Goal: Task Accomplishment & Management: Complete application form

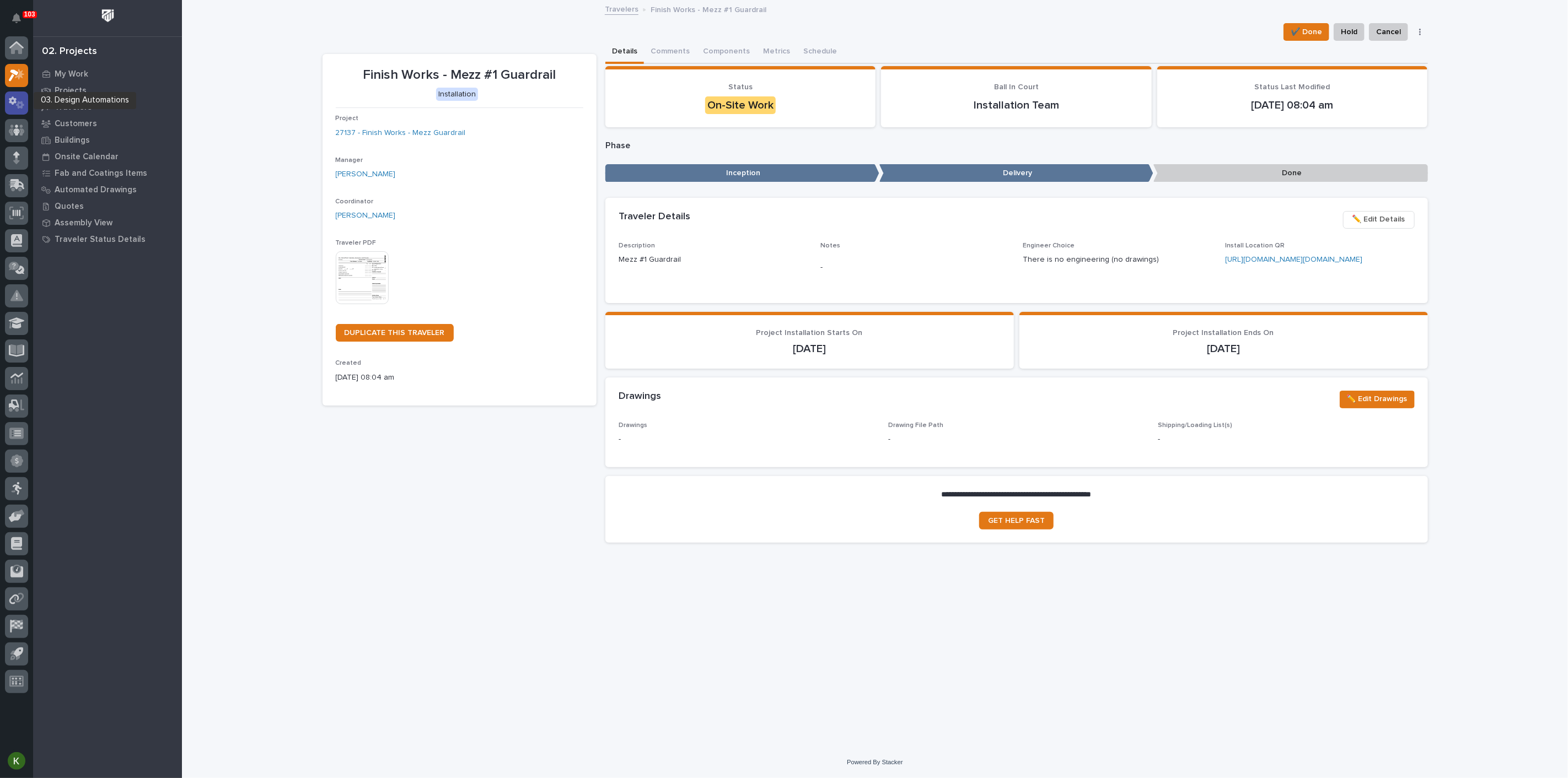
click at [13, 101] on icon at bounding box center [12, 100] width 8 height 8
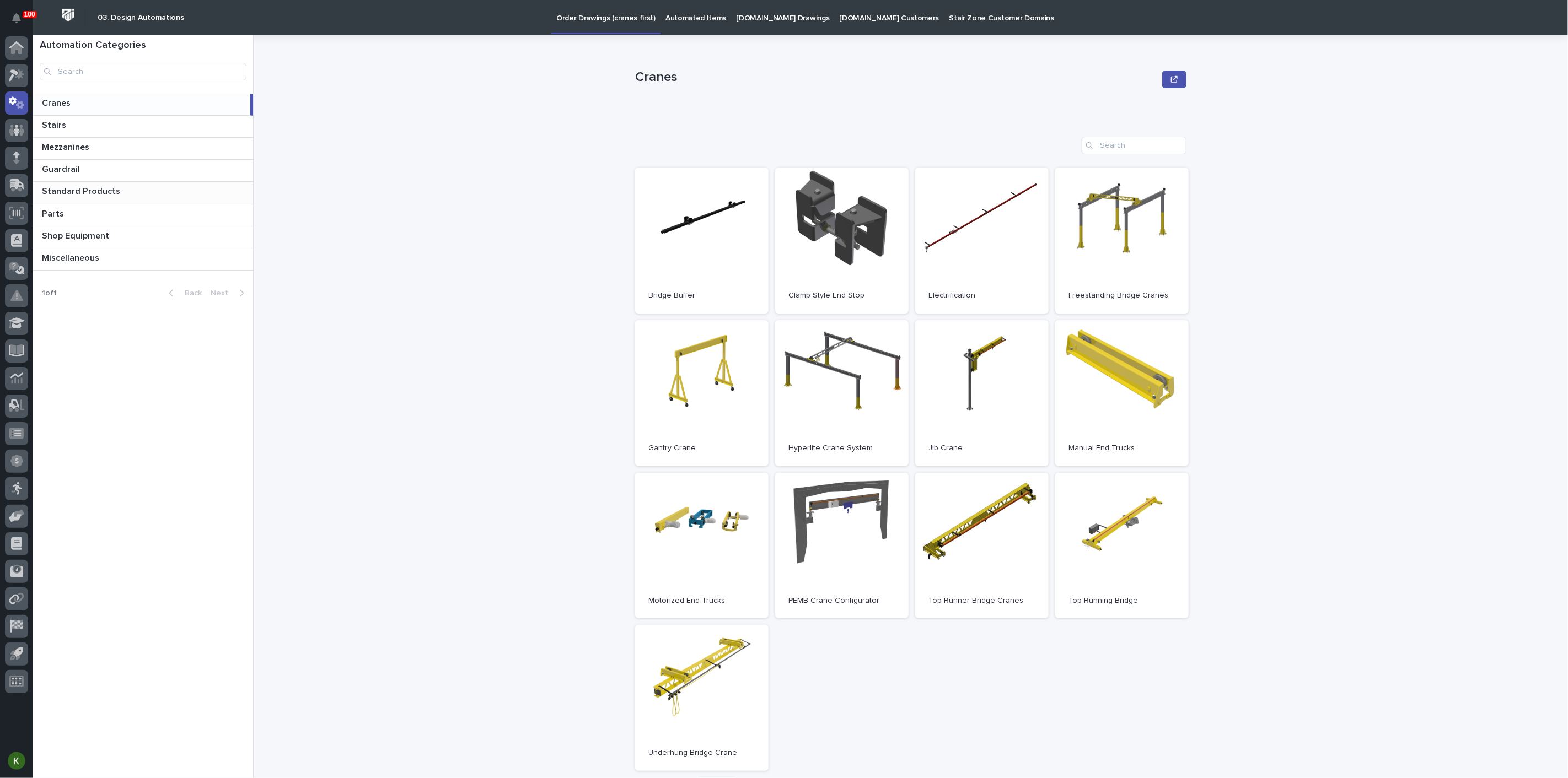
click at [85, 197] on p "Standard Products" at bounding box center [82, 190] width 80 height 13
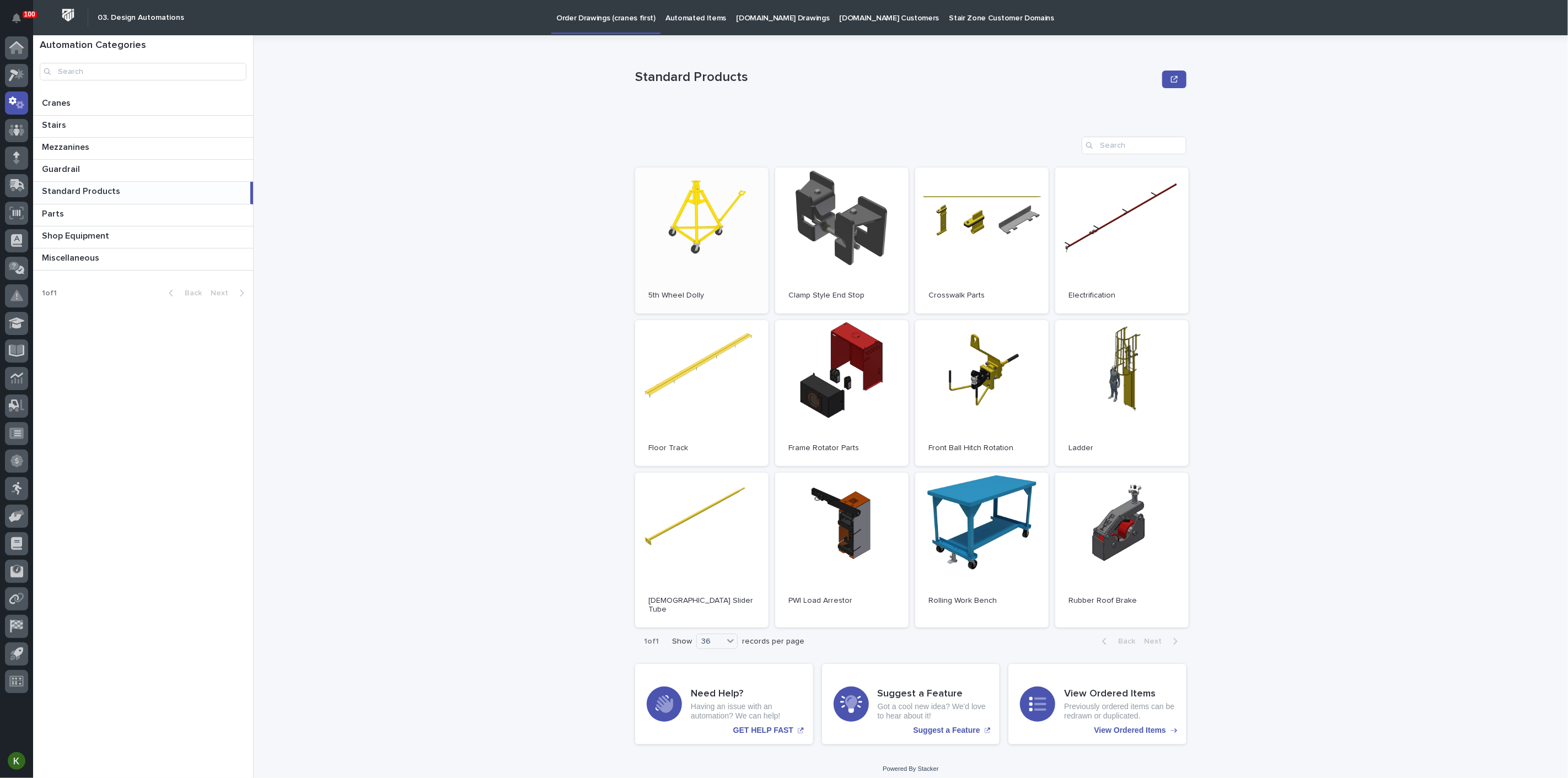
click at [697, 248] on link "Open" at bounding box center [702, 240] width 134 height 146
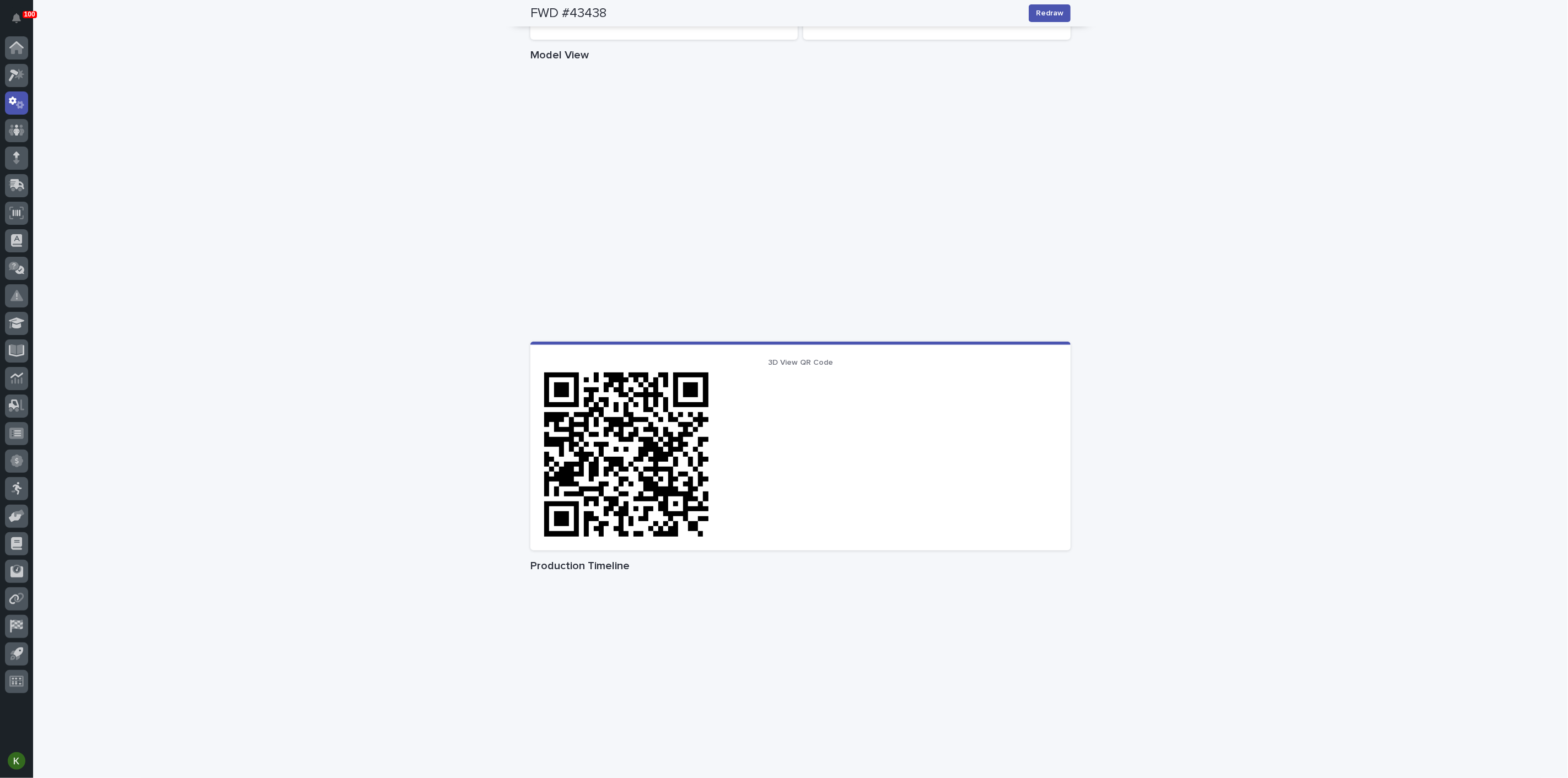
scroll to position [428, 0]
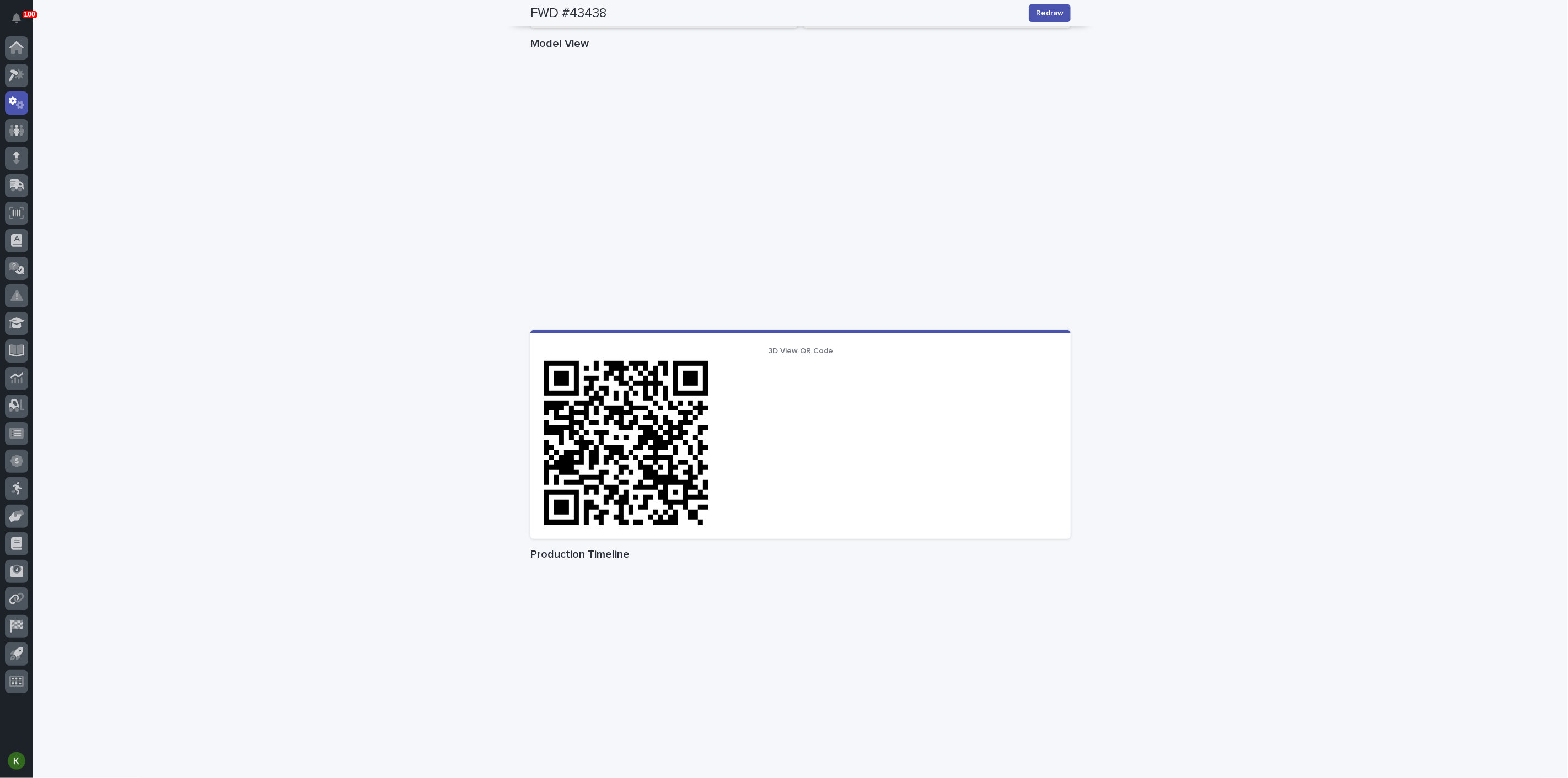
click at [1240, 503] on div "Loading... Saving… Loading... Saving… FWD #43438 Redraw FWD #43438 Redraw Sorry…" at bounding box center [801, 210] width 1535 height 1152
click at [490, 242] on div "Loading... Saving… Loading... Saving… FWD #43438 Redraw FWD #43438 Redraw Sorry…" at bounding box center [801, 210] width 1535 height 1152
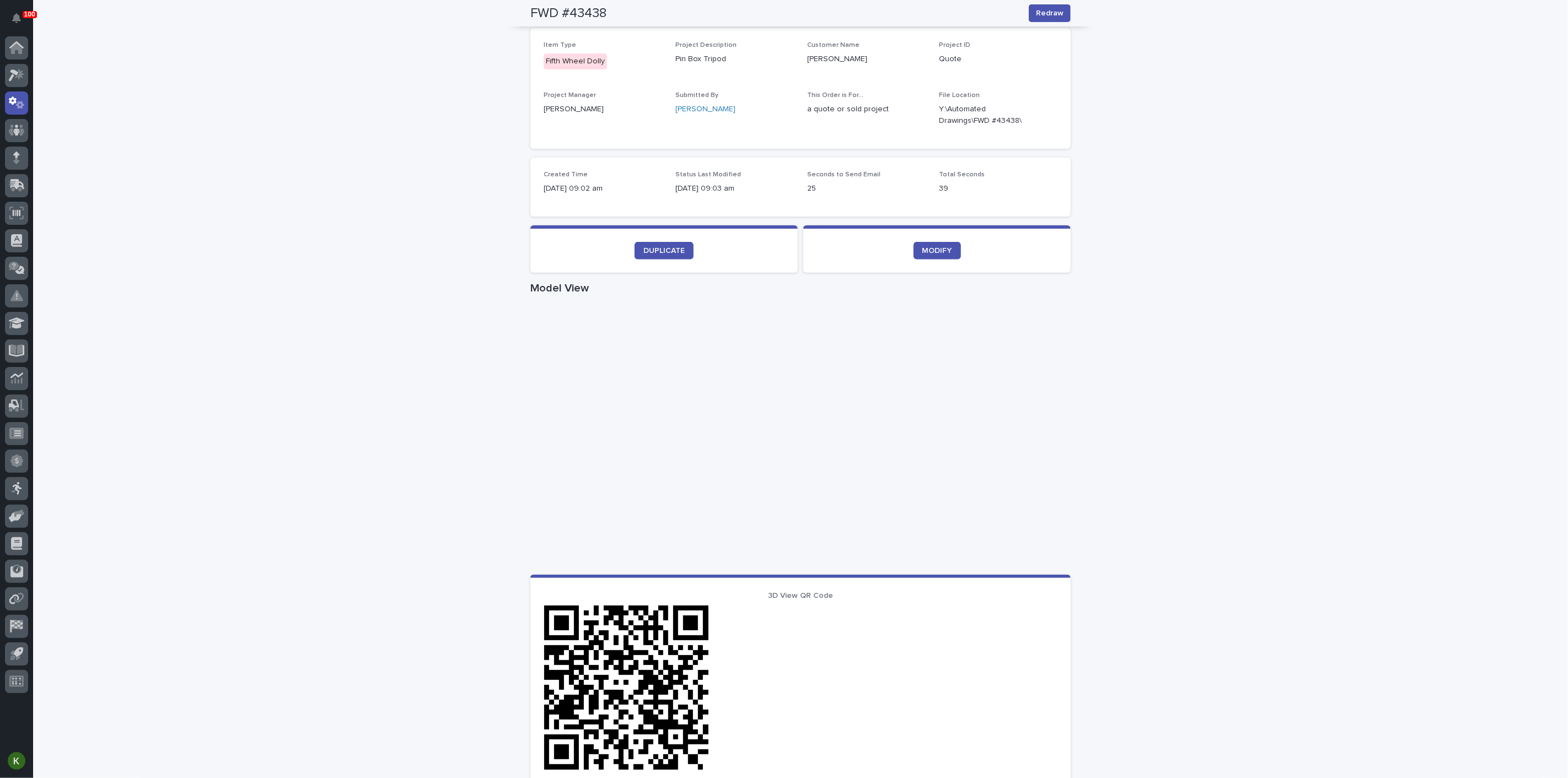
scroll to position [0, 0]
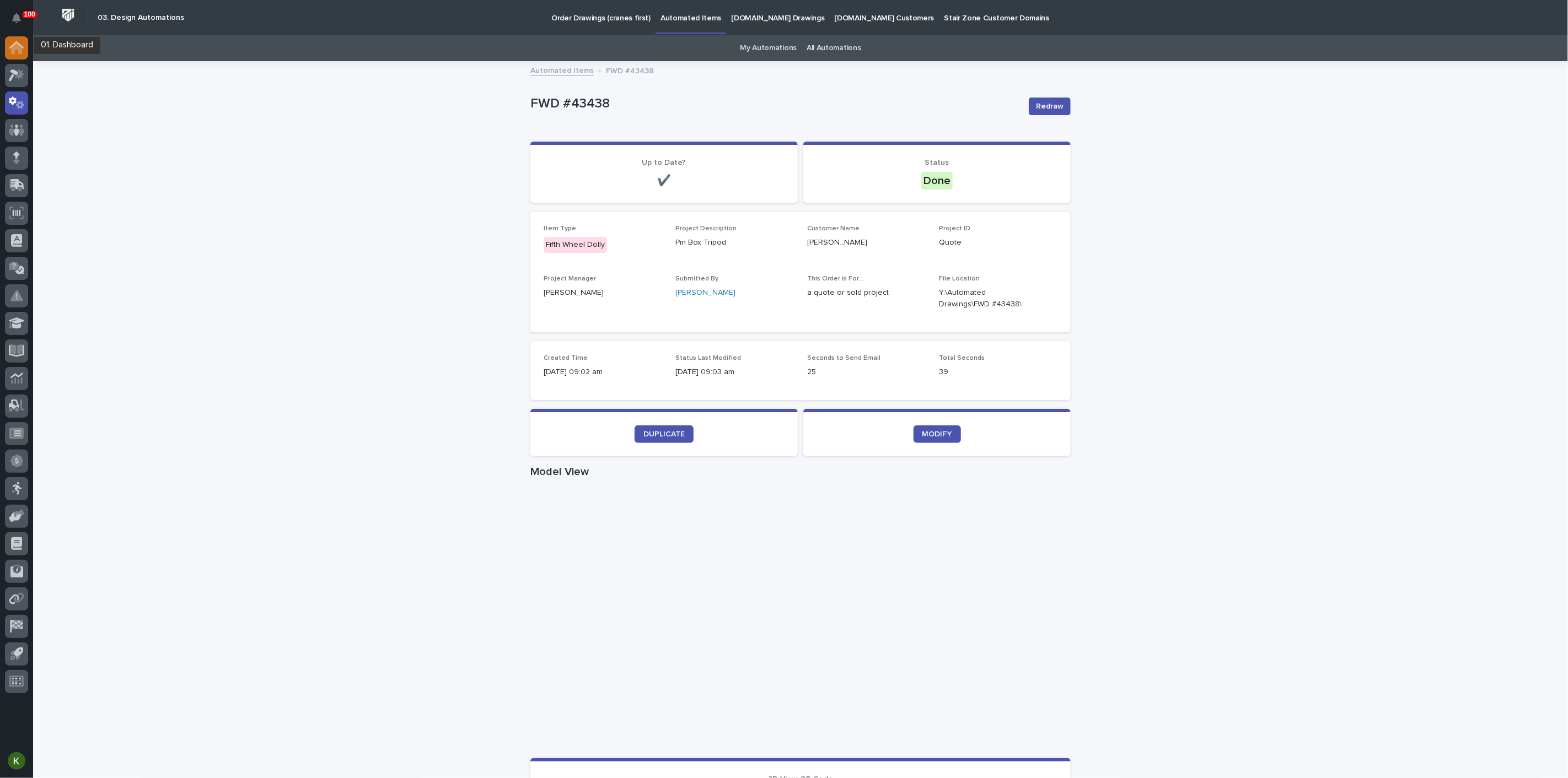
click at [15, 50] on icon at bounding box center [17, 48] width 11 height 11
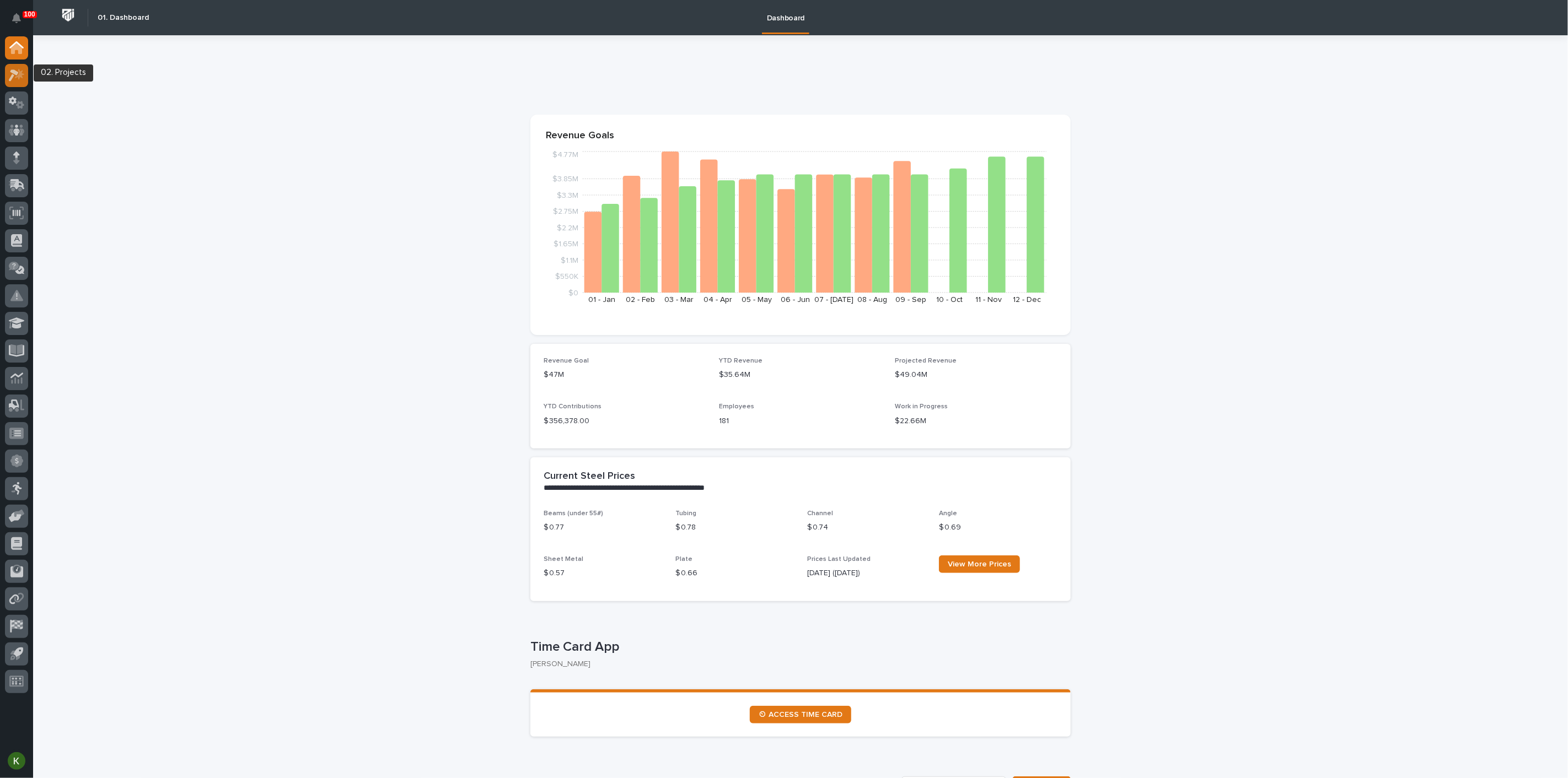
click at [8, 68] on div at bounding box center [17, 75] width 23 height 23
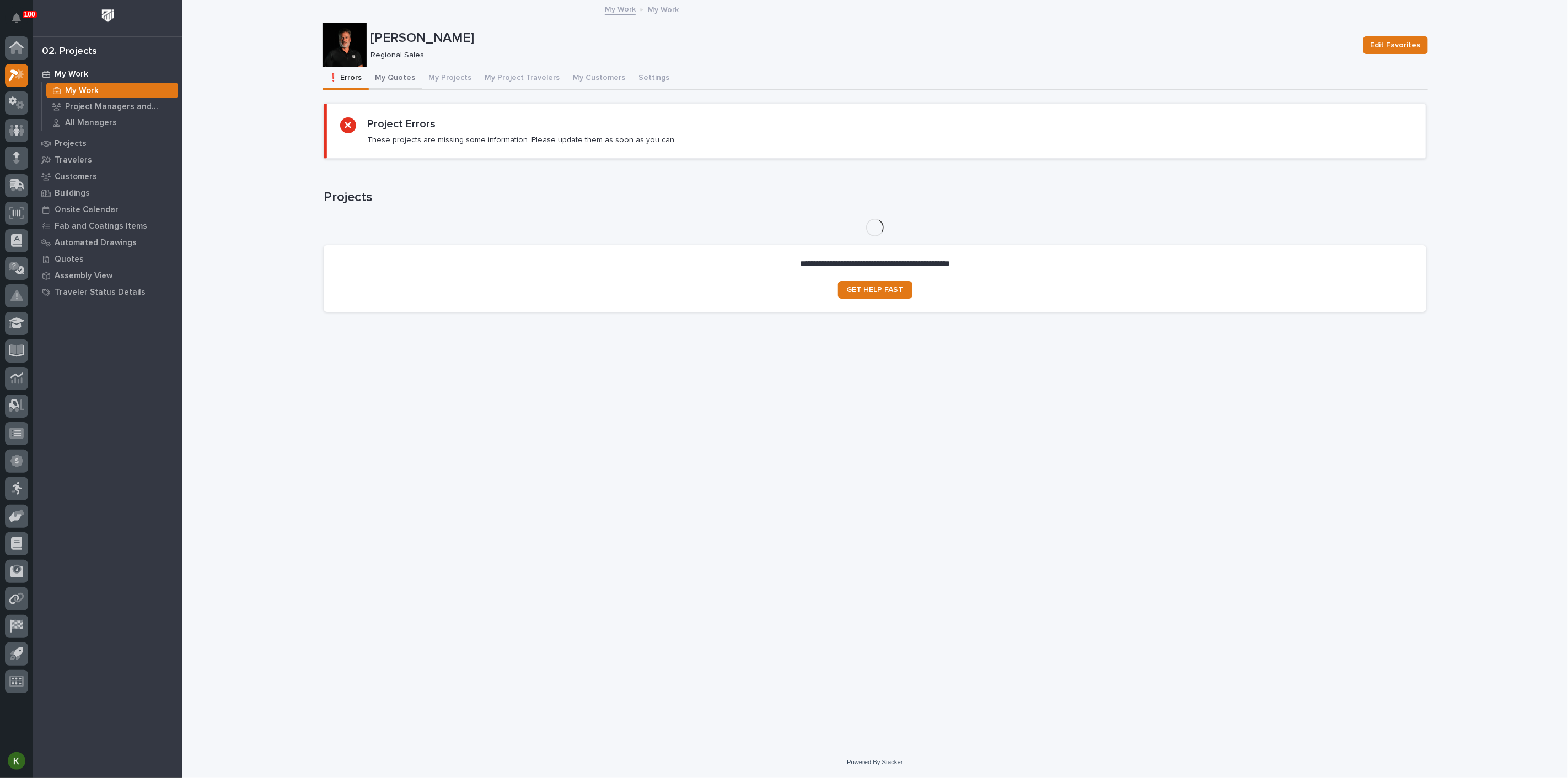
click at [412, 86] on button "My Quotes" at bounding box center [395, 79] width 53 height 23
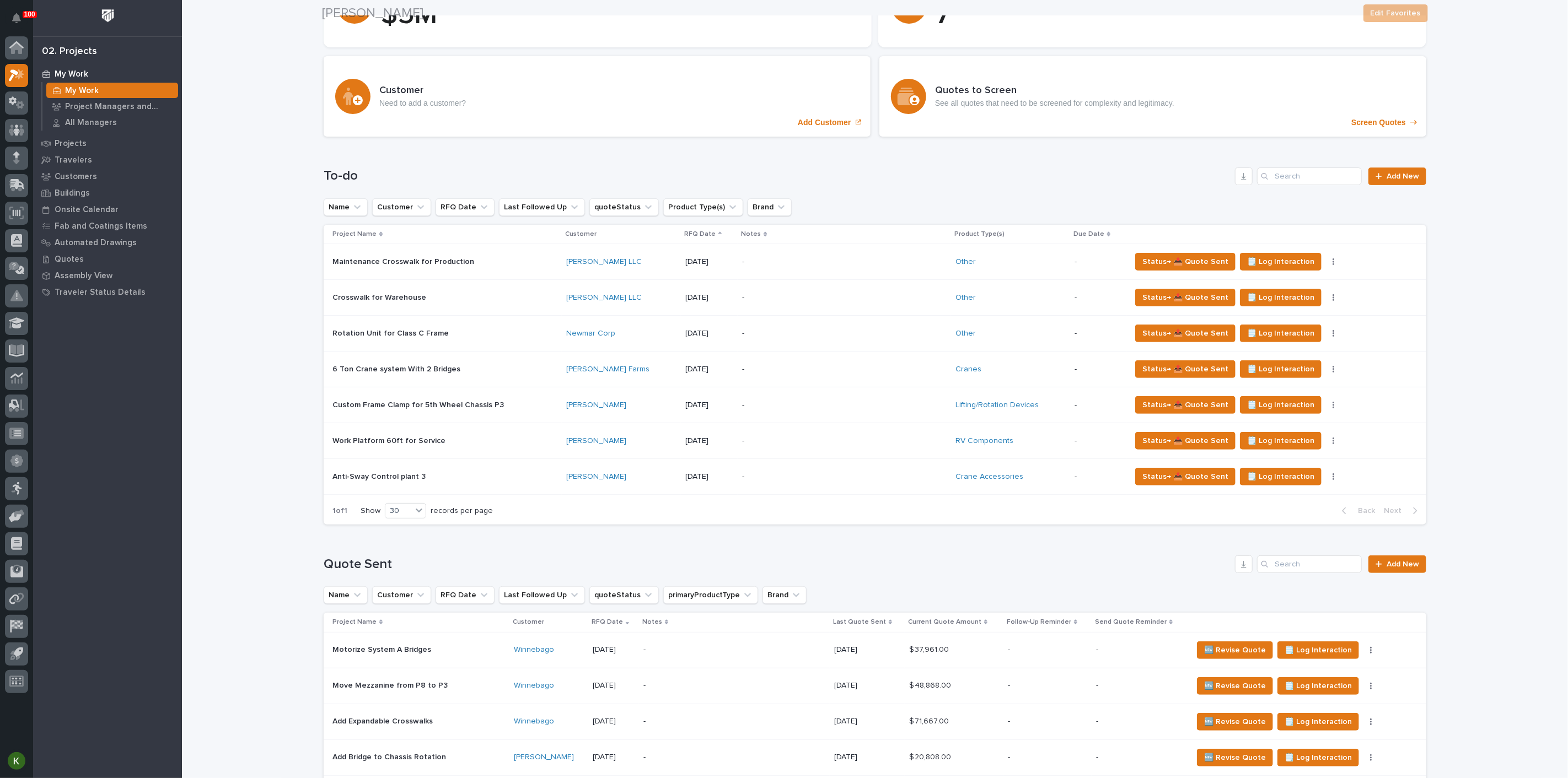
scroll to position [183, 0]
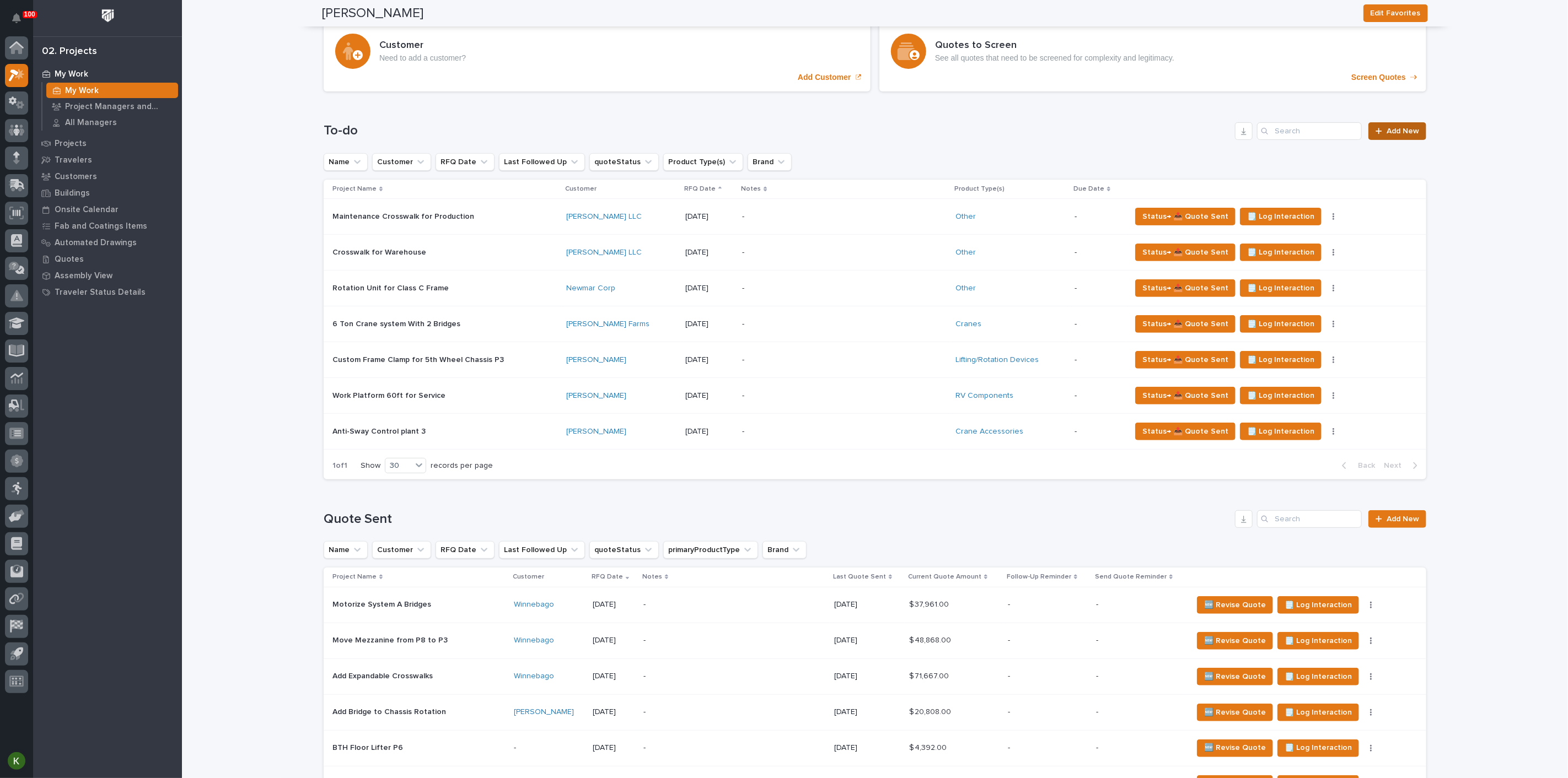
click at [1397, 135] on span "Add New" at bounding box center [1403, 131] width 33 height 8
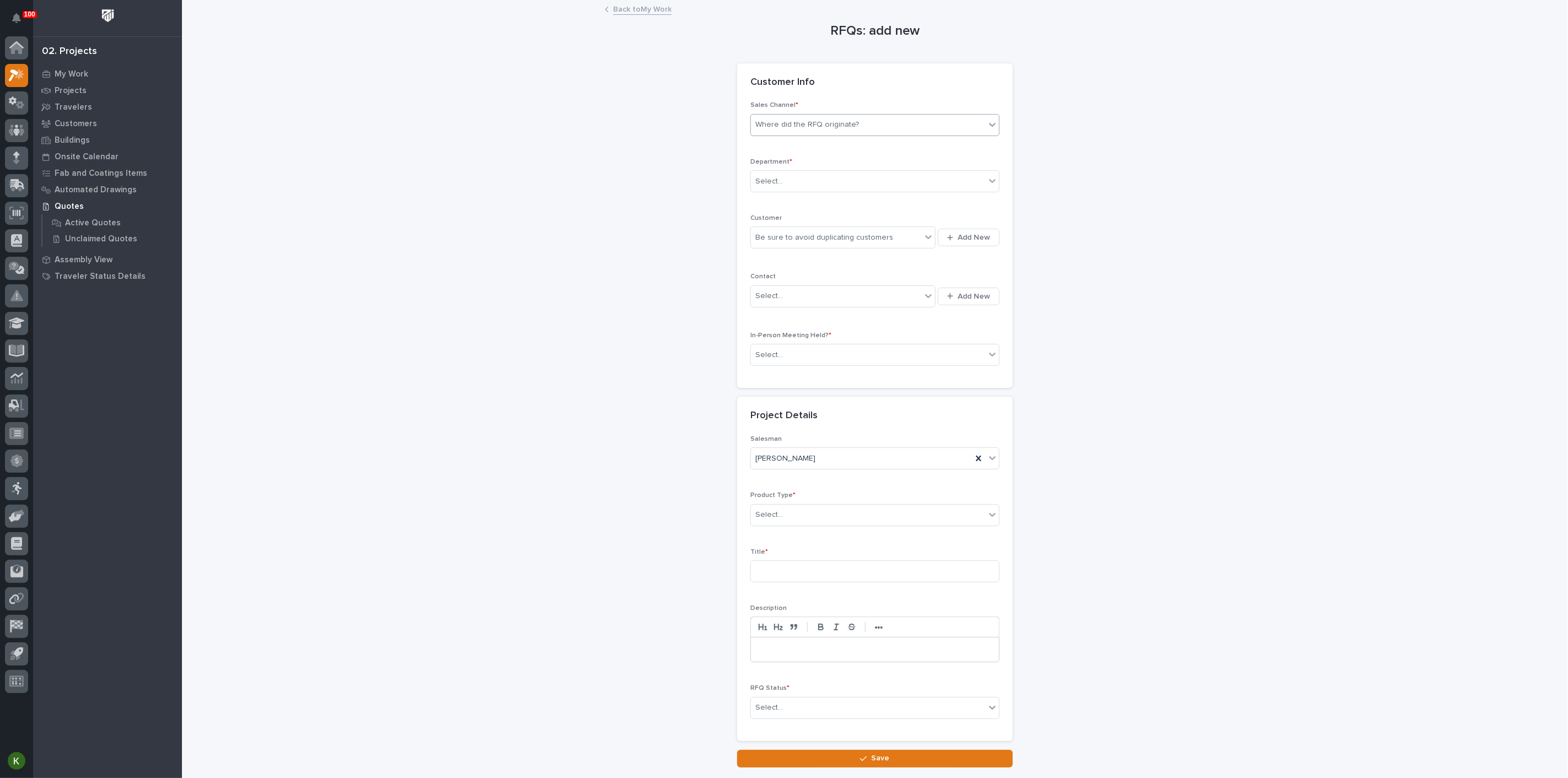
click at [803, 131] on div "Where did the RFQ originate?" at bounding box center [807, 124] width 104 height 12
click at [797, 191] on div "PWI" at bounding box center [870, 192] width 242 height 19
click at [793, 191] on div "Select..." at bounding box center [868, 181] width 234 height 18
click at [788, 257] on span "Regional Sales" at bounding box center [783, 257] width 58 height 12
click at [783, 243] on div "Be sure to avoid duplicating customers" at bounding box center [824, 237] width 138 height 12
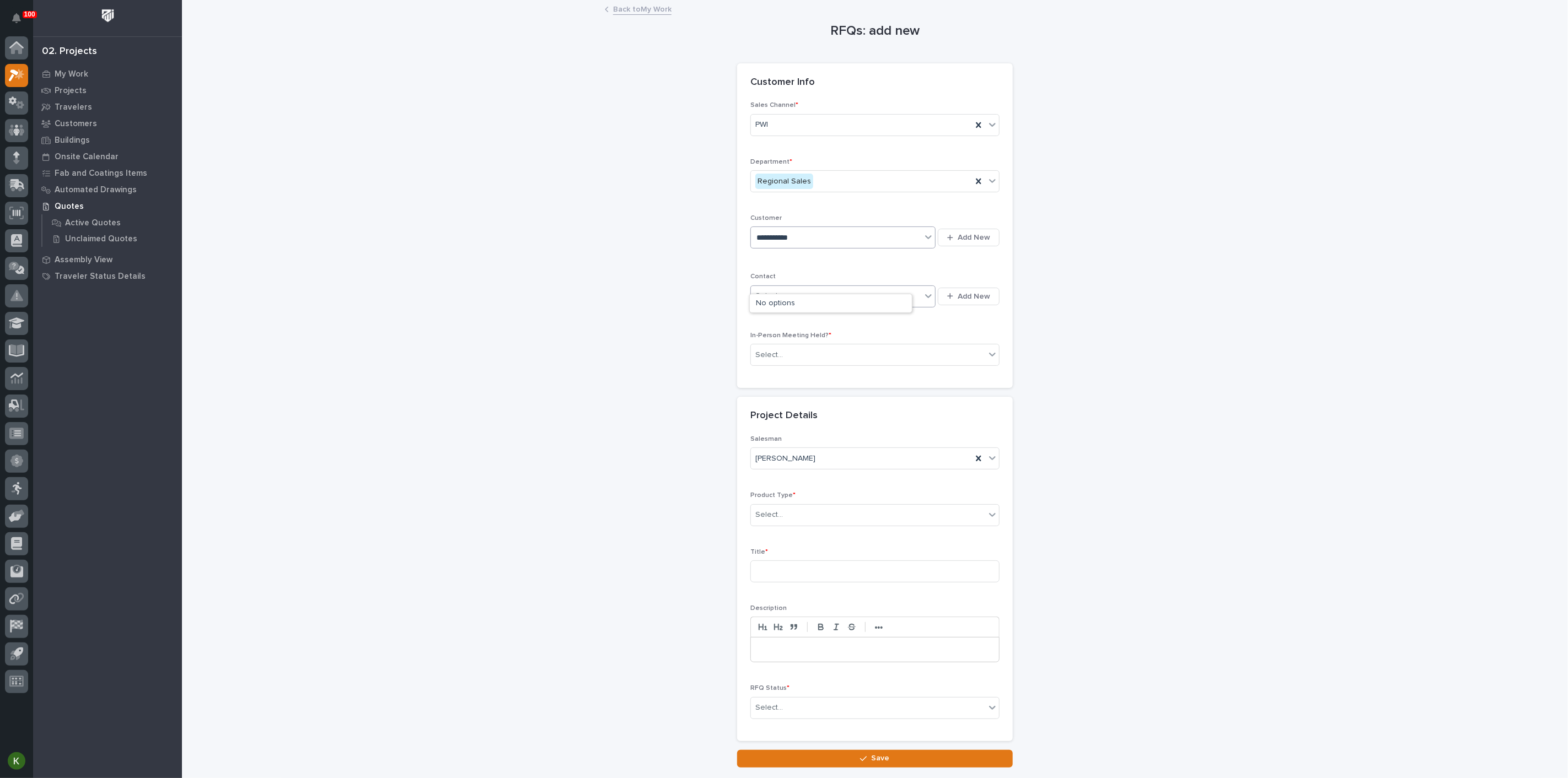
type input "**********"
click at [844, 318] on div "Contact Select... Add New" at bounding box center [875, 296] width 249 height 45
click at [785, 247] on div "Be sure to avoid duplicating customers" at bounding box center [836, 238] width 171 height 18
type input "********"
click at [784, 311] on div "[PERSON_NAME]" at bounding box center [831, 303] width 162 height 19
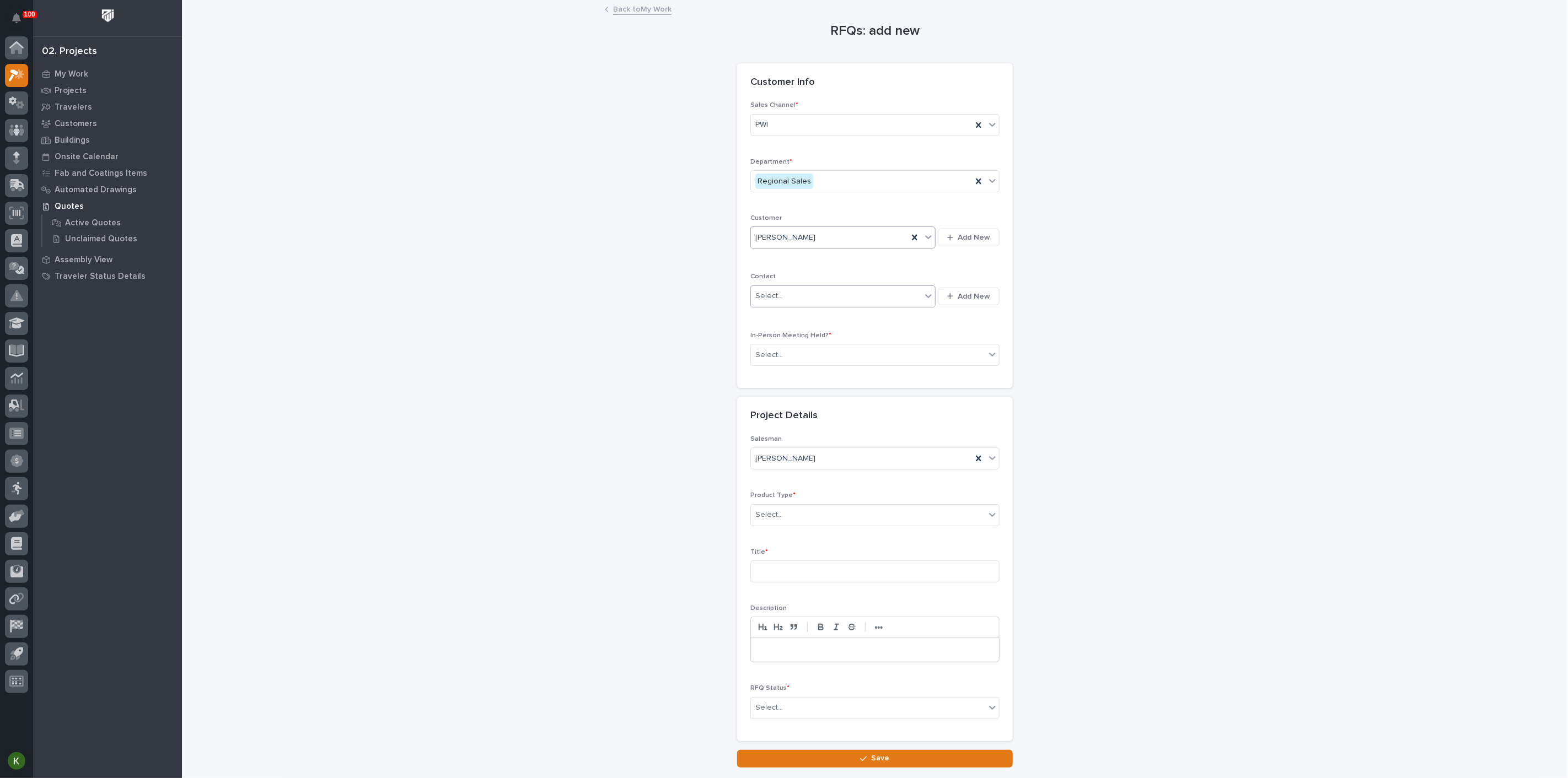
click at [775, 302] on div "Select..." at bounding box center [769, 296] width 28 height 12
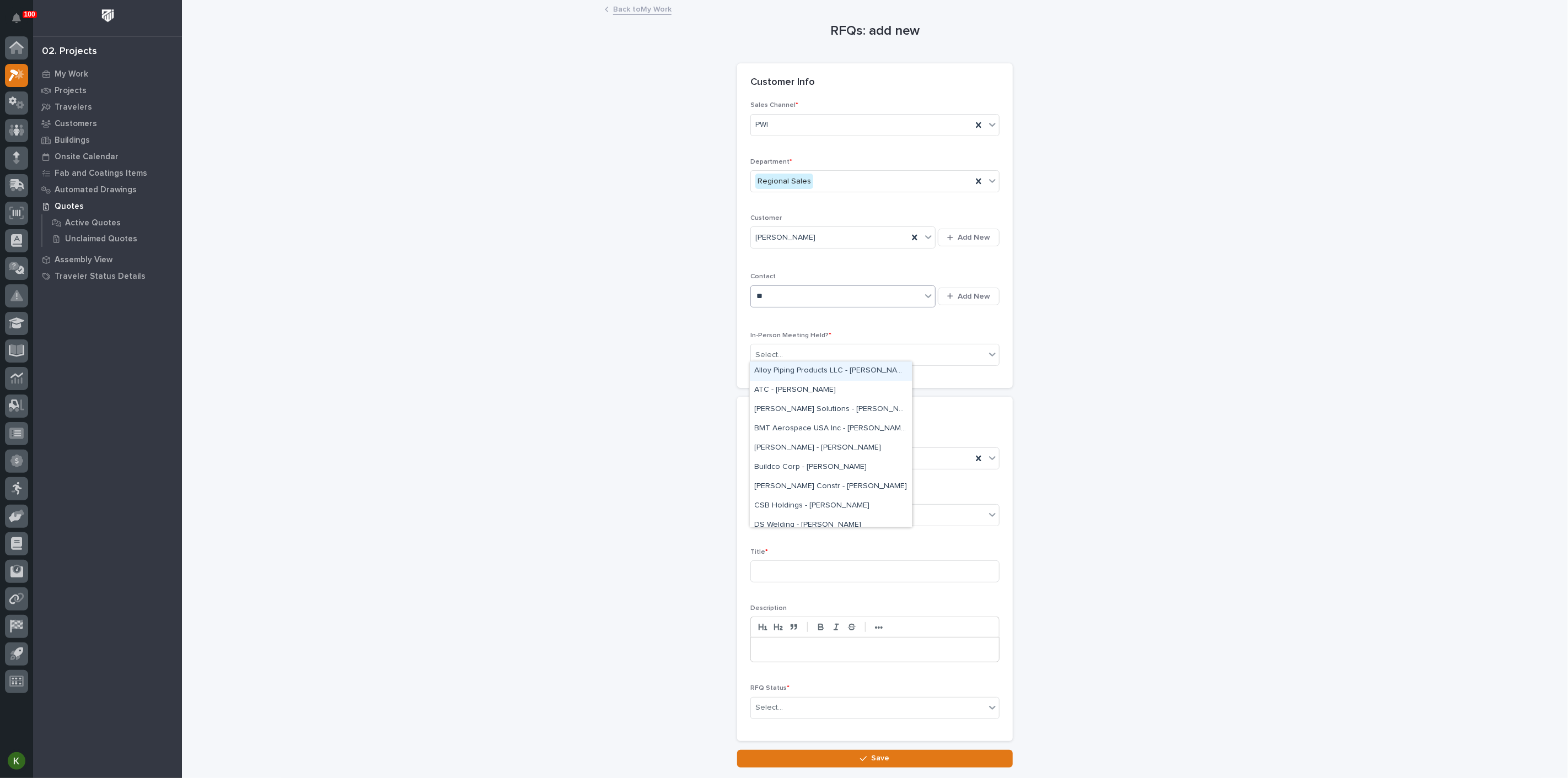
type input "*"
type input "*****"
click at [807, 415] on div "[PERSON_NAME] - [PERSON_NAME]" at bounding box center [831, 410] width 162 height 19
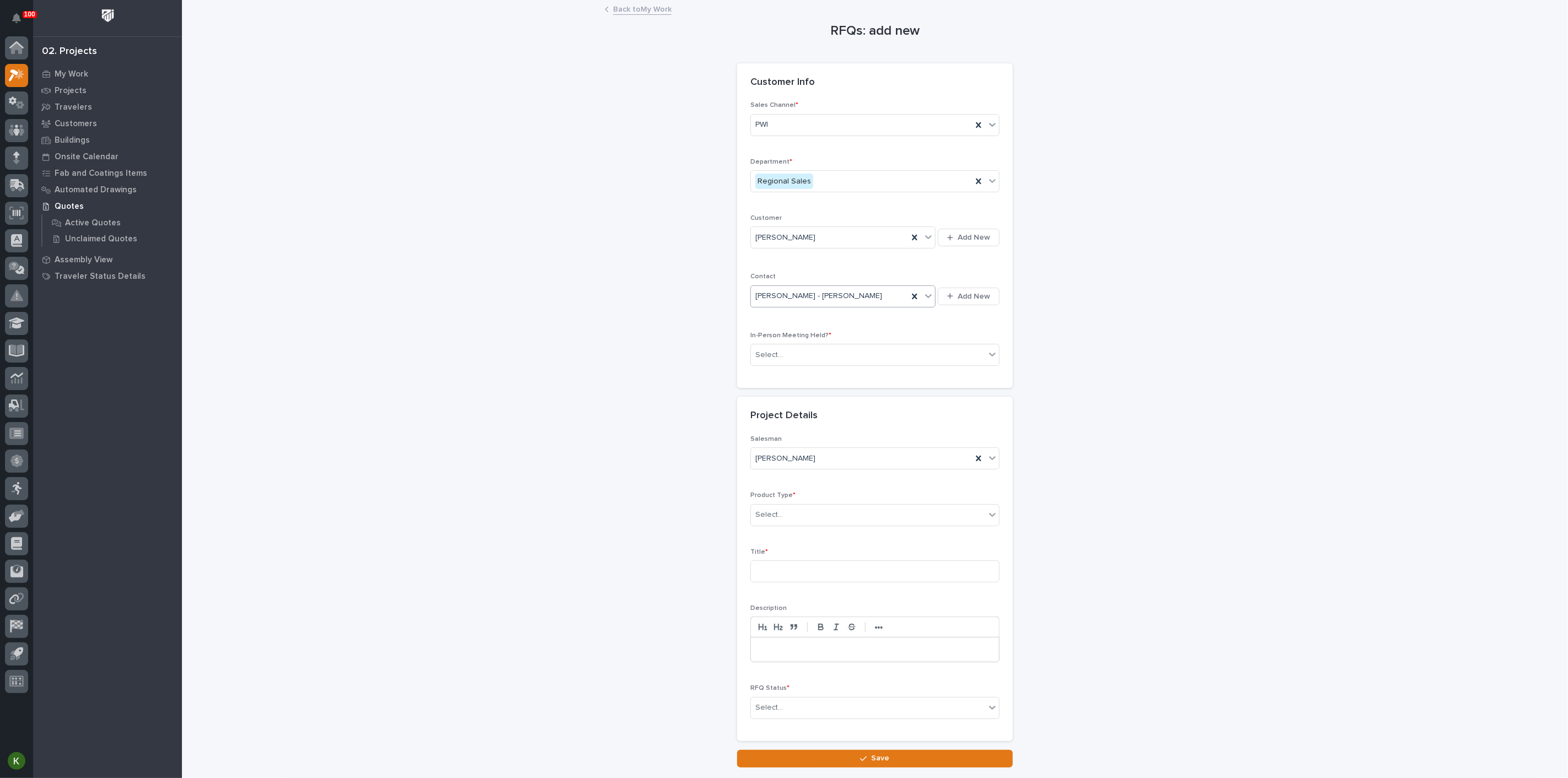
click at [807, 364] on div "Select..." at bounding box center [868, 355] width 234 height 18
click at [799, 440] on div "Yes" at bounding box center [870, 438] width 242 height 19
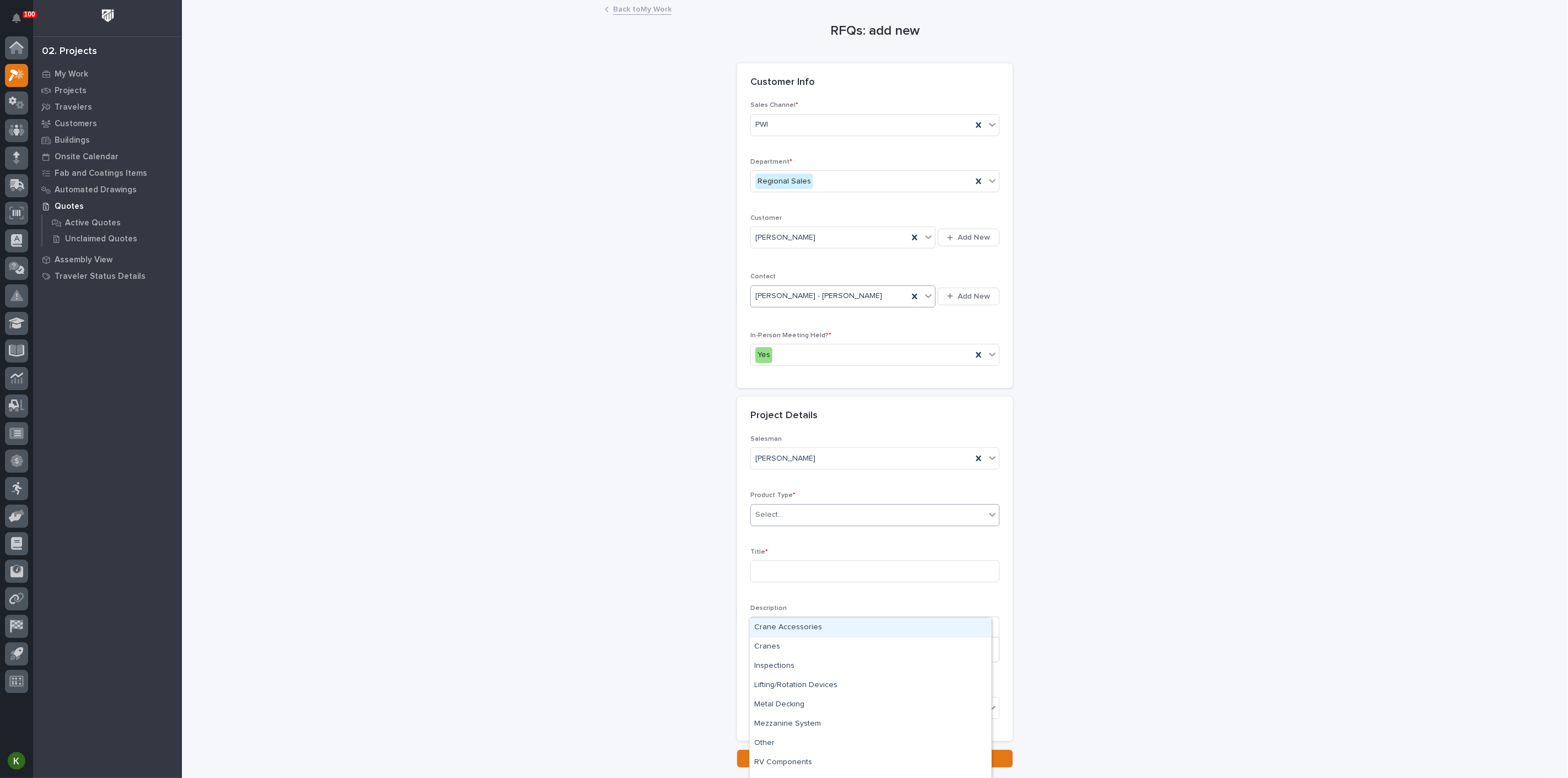
click at [791, 524] on div "Select..." at bounding box center [868, 515] width 234 height 18
click at [828, 766] on div "RV Components" at bounding box center [870, 763] width 242 height 19
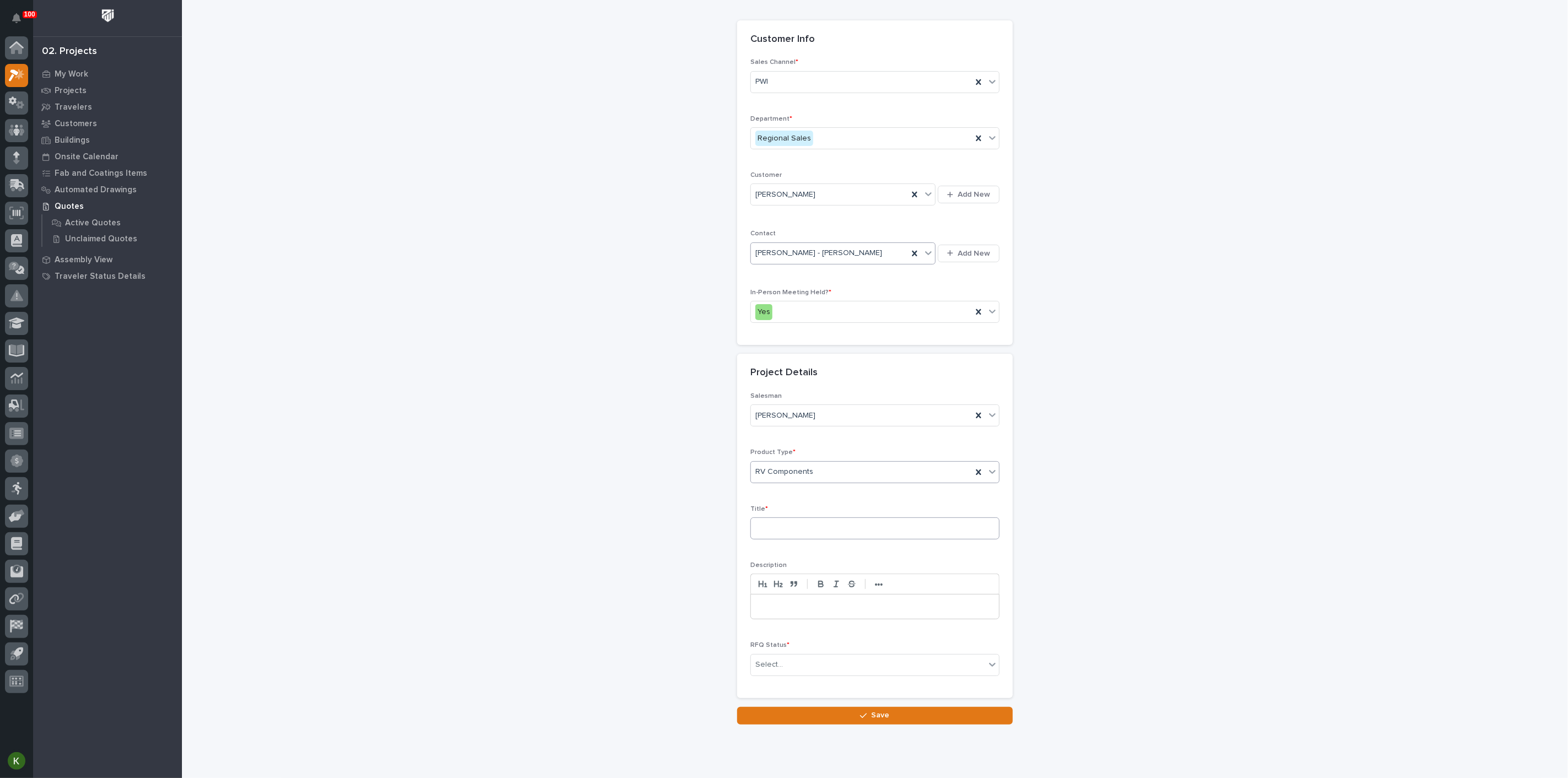
scroll to position [61, 0]
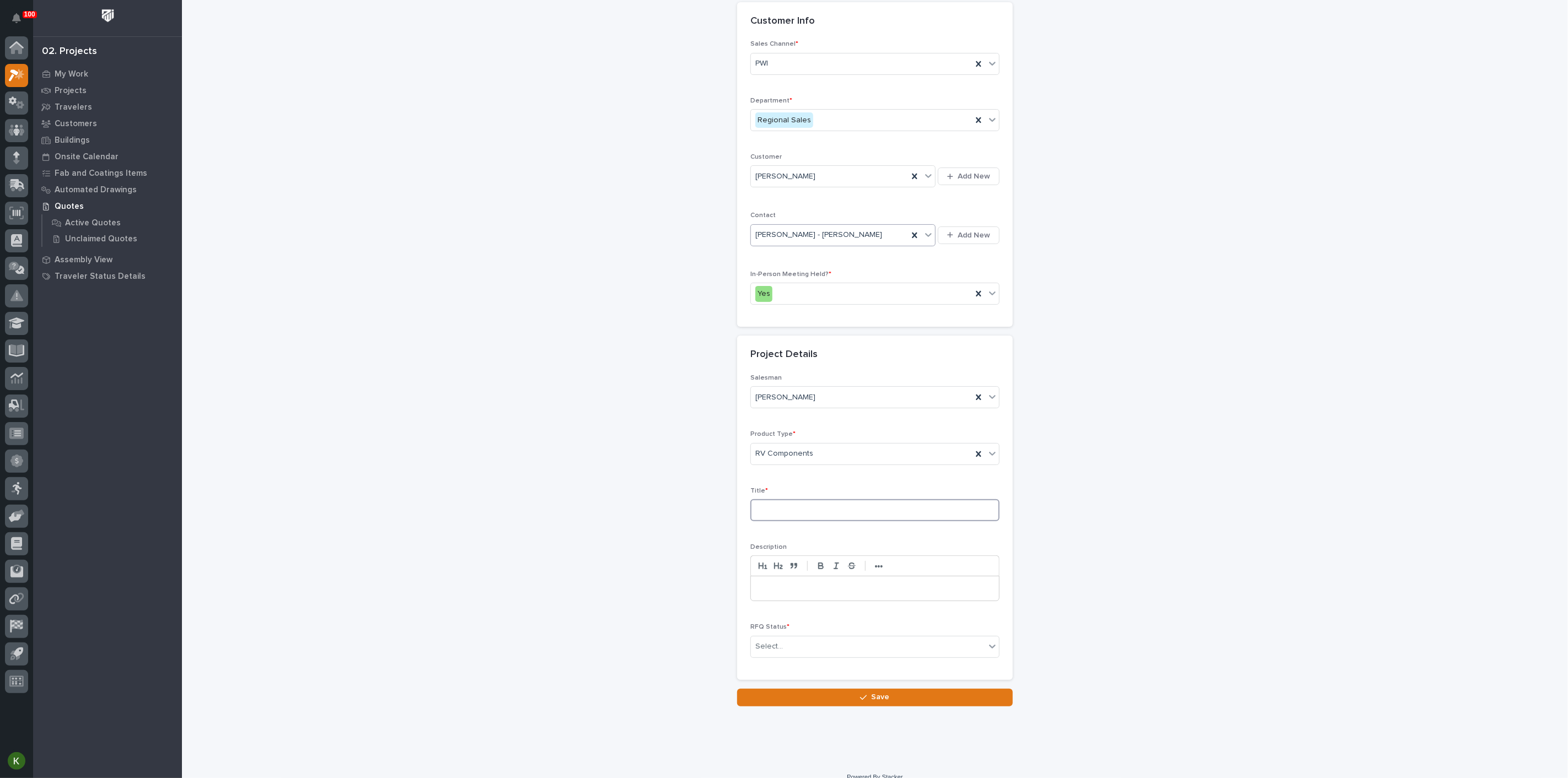
click at [794, 521] on input at bounding box center [875, 510] width 249 height 22
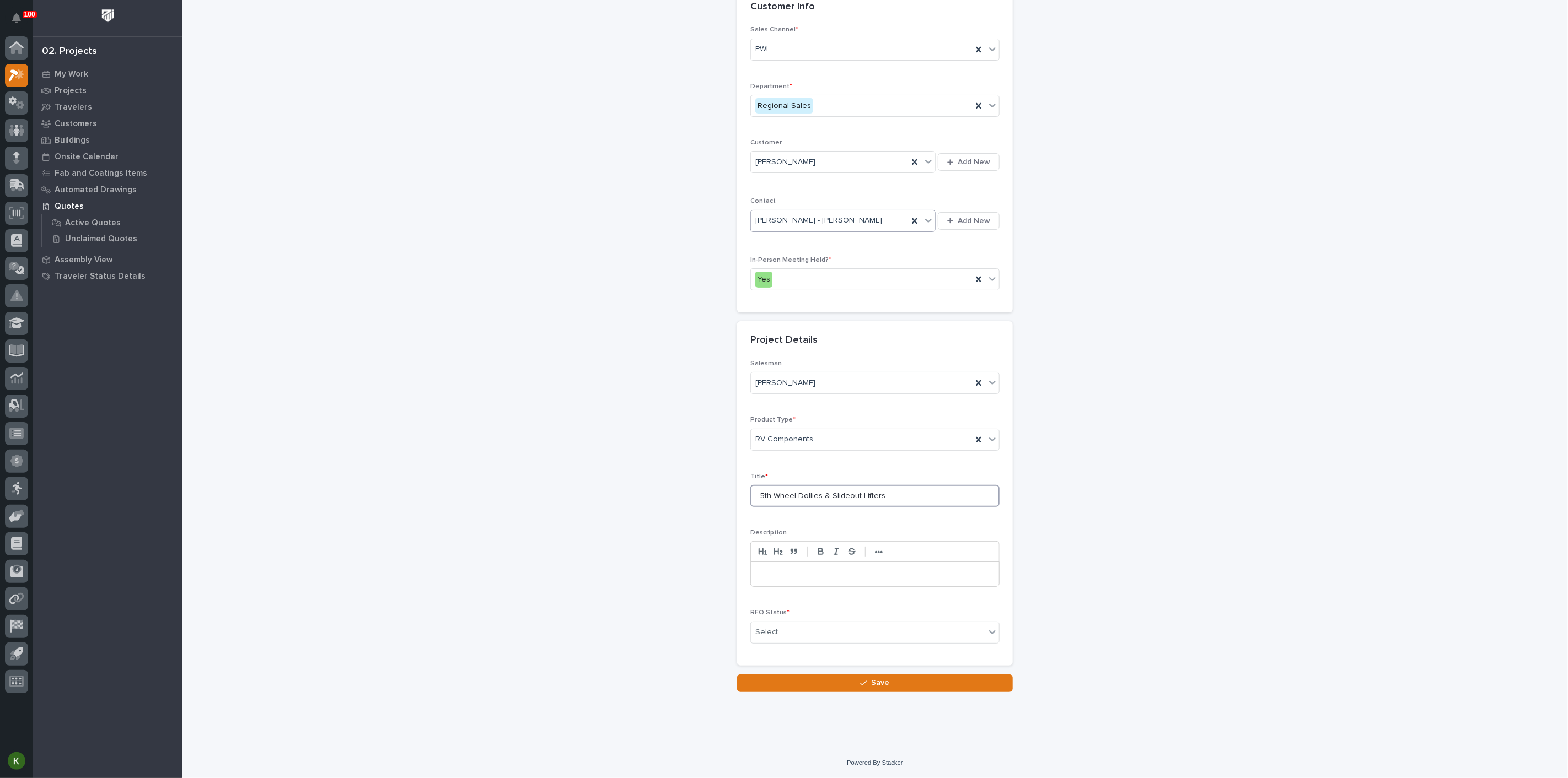
scroll to position [183, 0]
type input "5th Wheel Dollies & Slideout Lifters"
click at [814, 641] on div "Select..." at bounding box center [868, 633] width 234 height 18
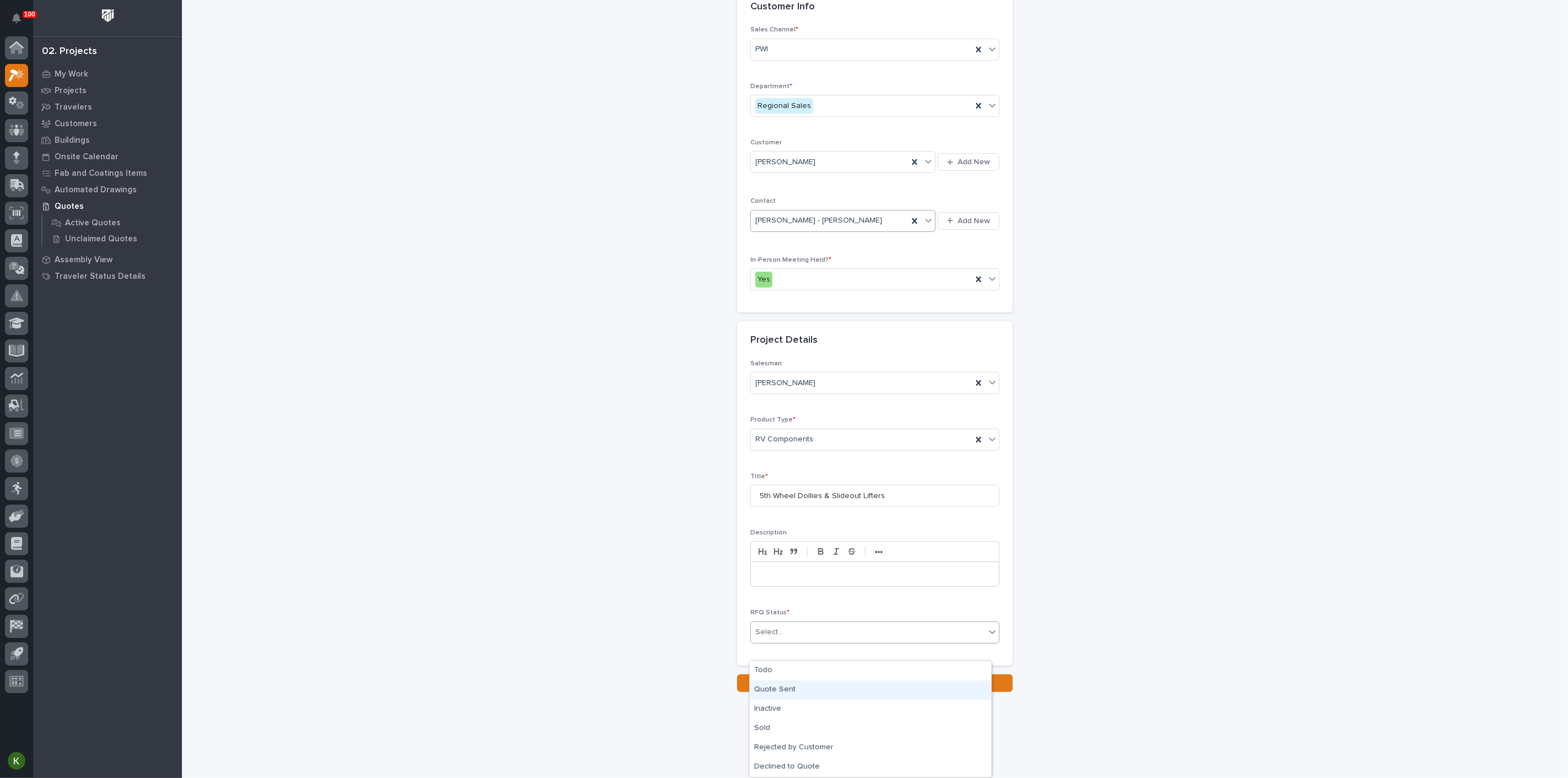
click at [802, 691] on div "Quote Sent" at bounding box center [870, 690] width 242 height 19
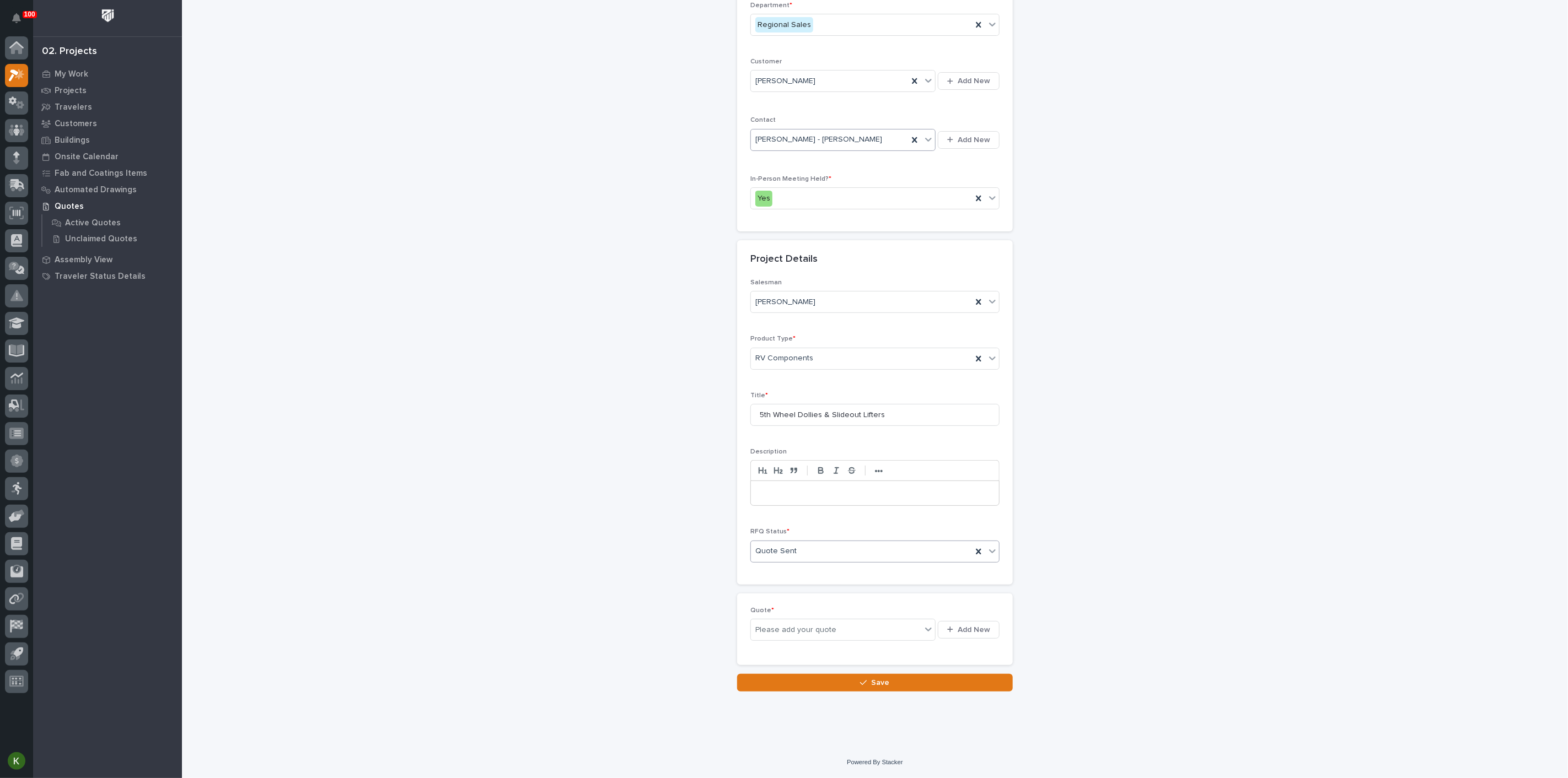
scroll to position [231, 0]
click at [959, 635] on span "Add New" at bounding box center [974, 630] width 33 height 10
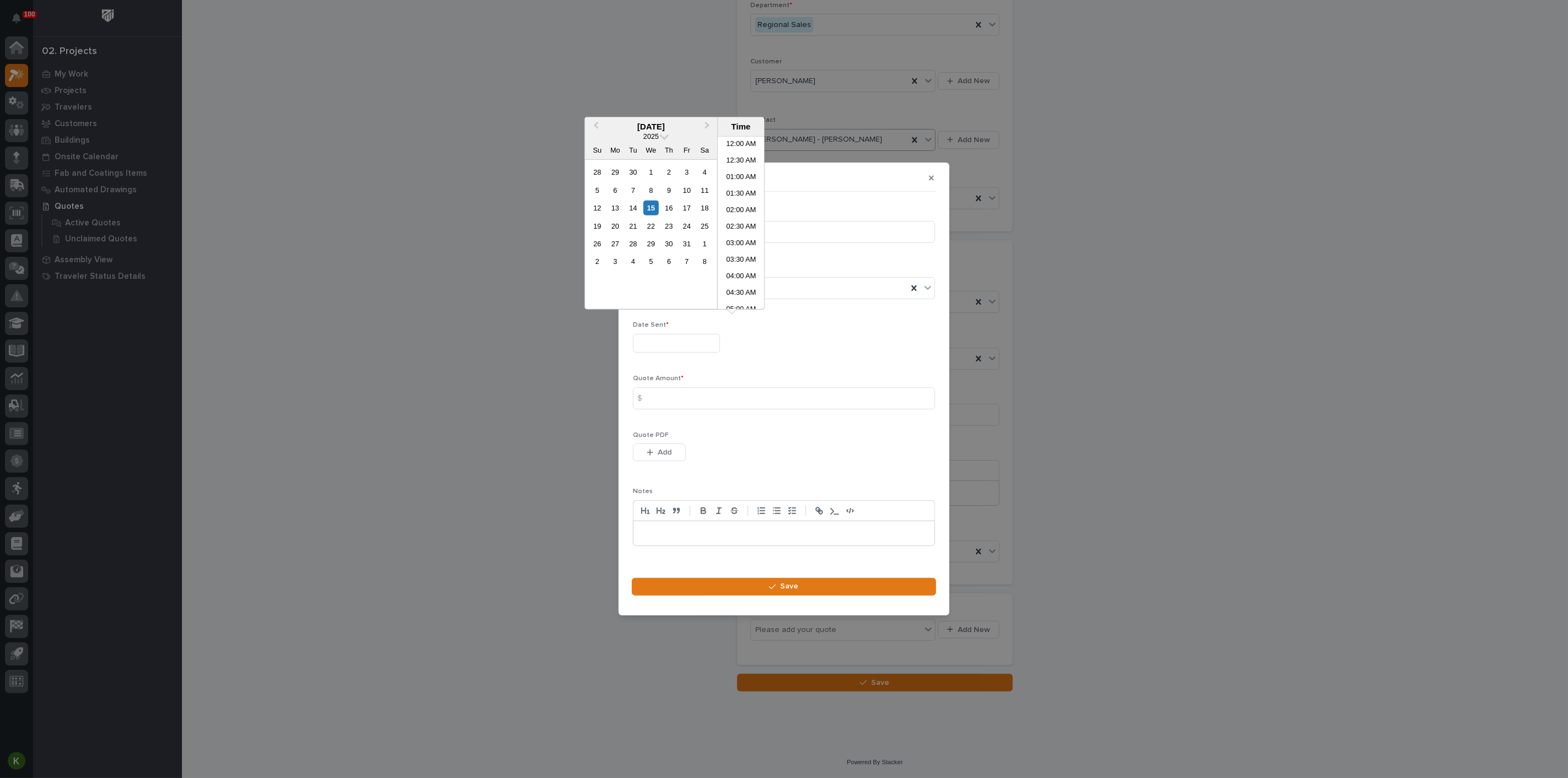
click at [676, 334] on input "text" at bounding box center [677, 343] width 87 height 19
click at [729, 193] on li "08:00 AM" at bounding box center [741, 190] width 47 height 17
type input "**********"
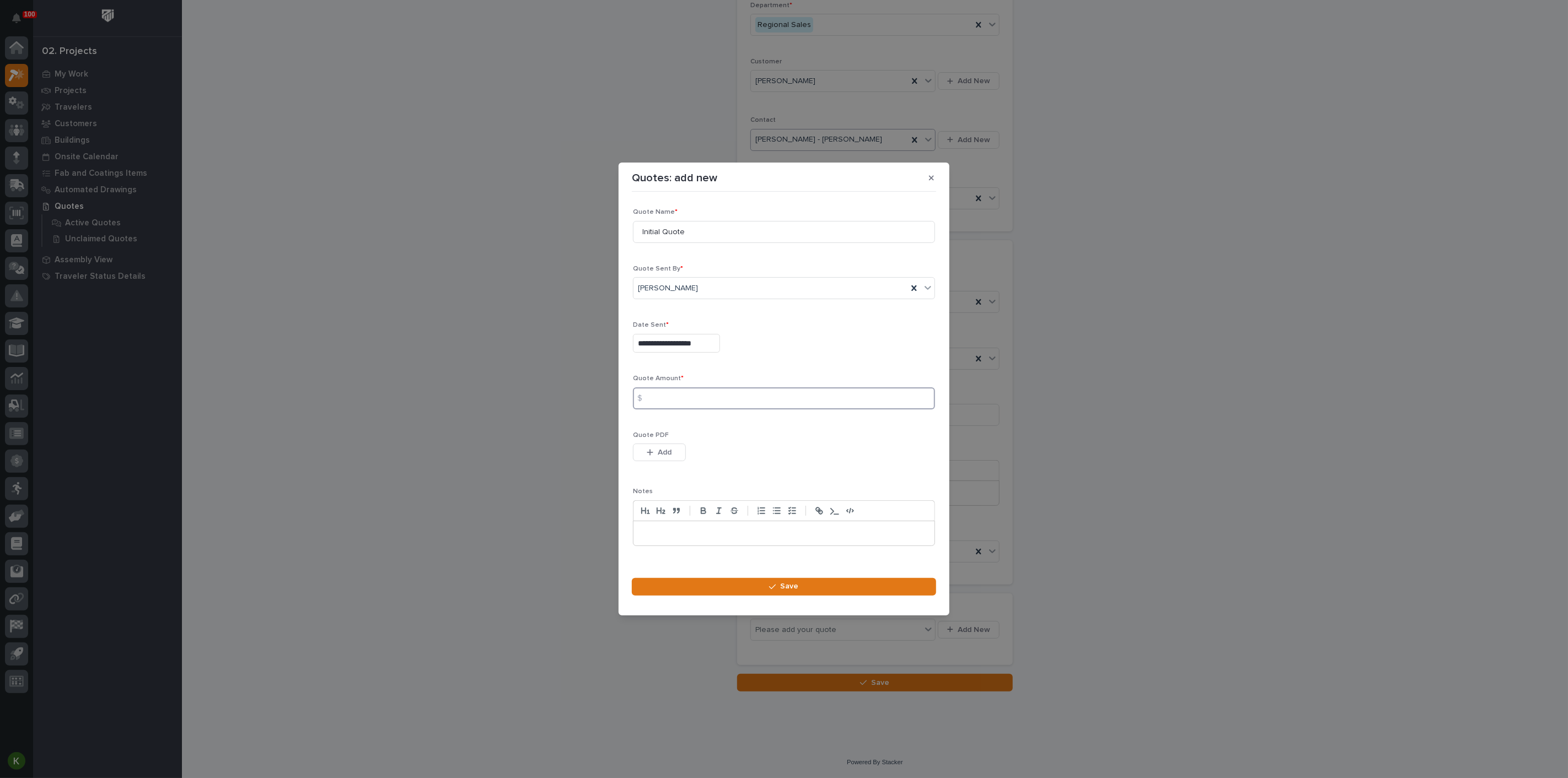
click at [669, 400] on input at bounding box center [784, 399] width 302 height 22
click at [669, 457] on span "Add" at bounding box center [665, 452] width 13 height 10
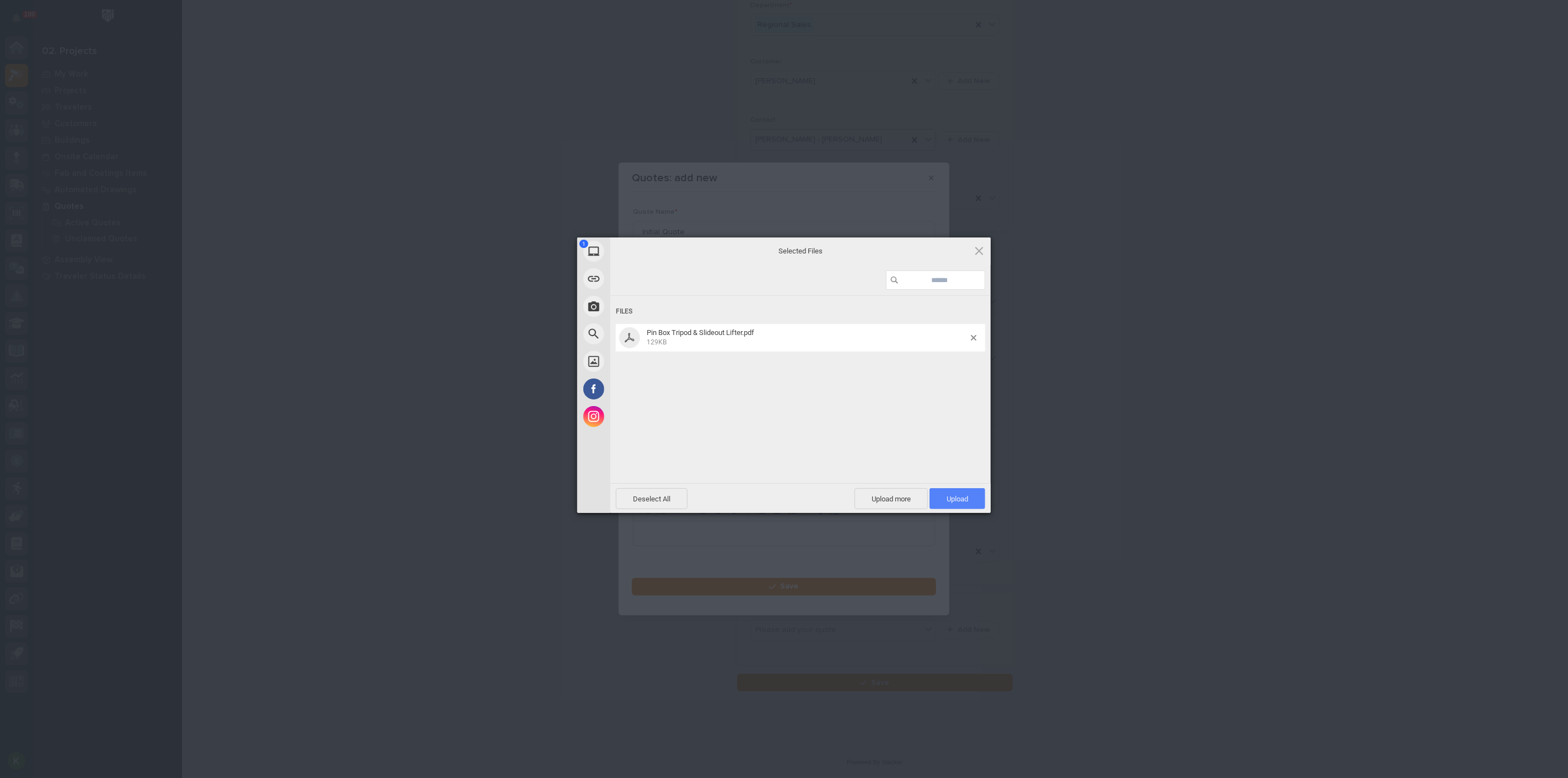
click at [964, 495] on span "Upload 1" at bounding box center [957, 498] width 21 height 8
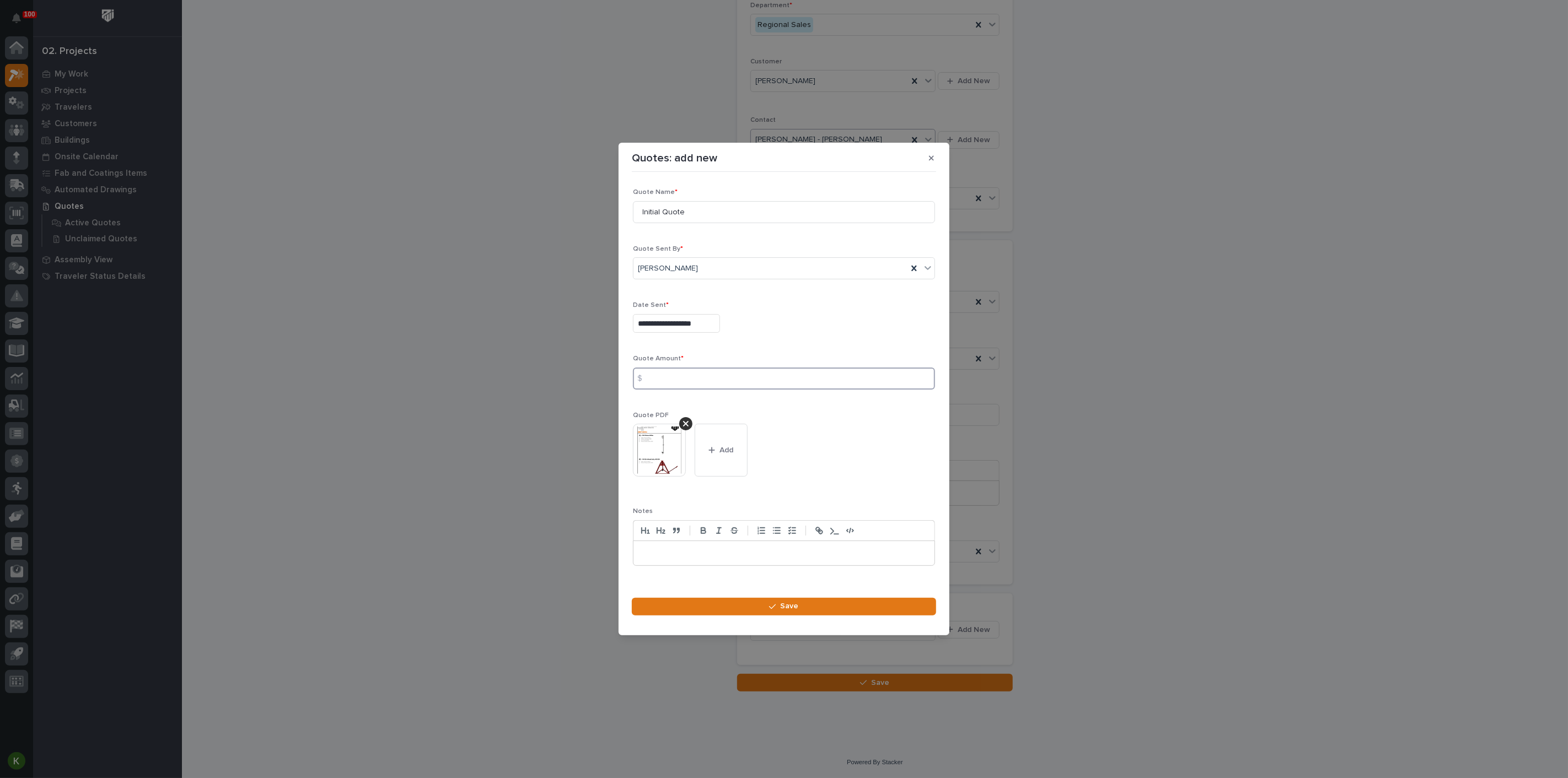
click at [680, 380] on input at bounding box center [784, 379] width 302 height 22
type input "11524"
click at [817, 616] on button "Save" at bounding box center [784, 606] width 304 height 18
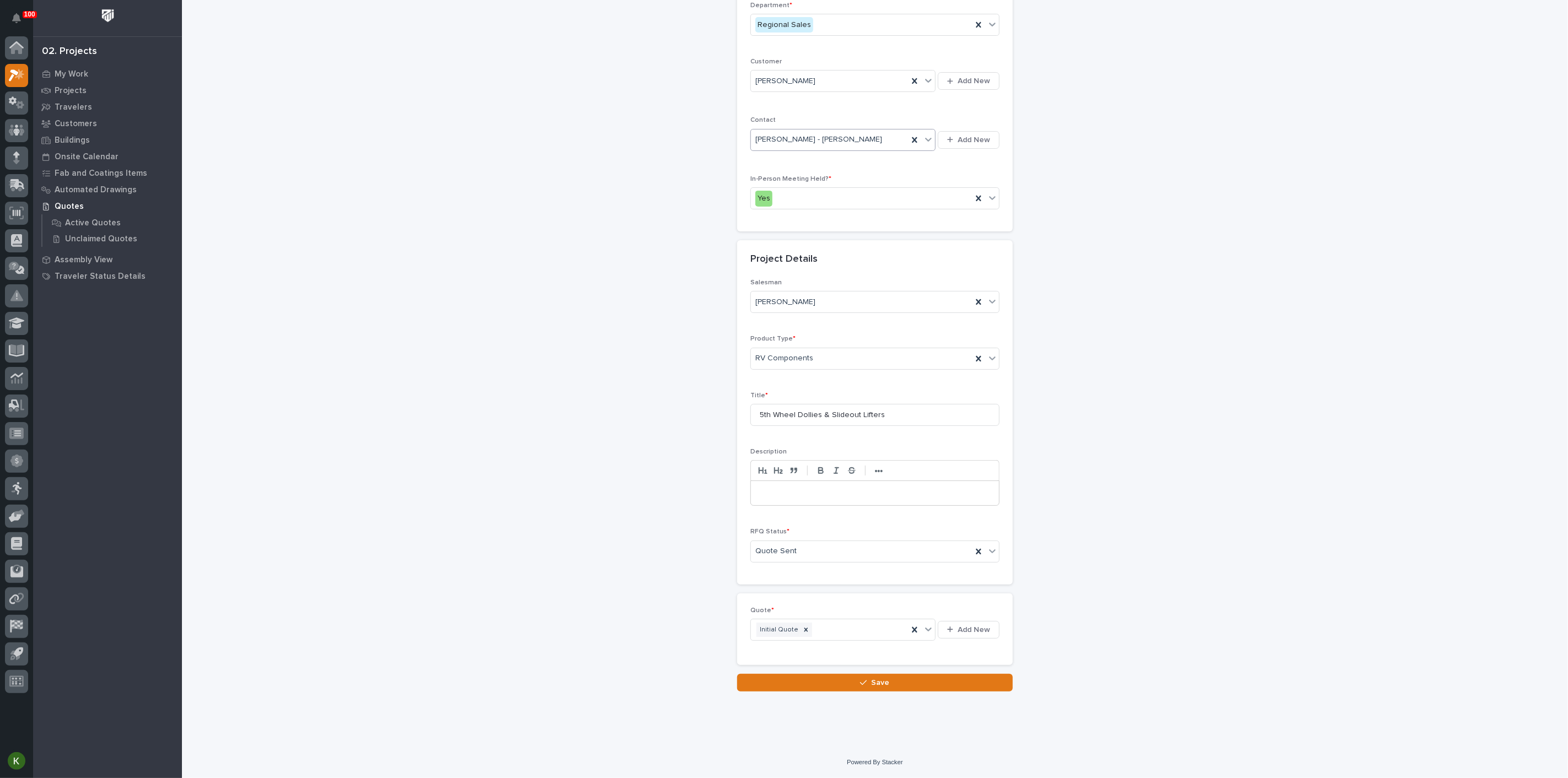
scroll to position [307, 0]
click at [778, 685] on button "Save" at bounding box center [875, 682] width 275 height 18
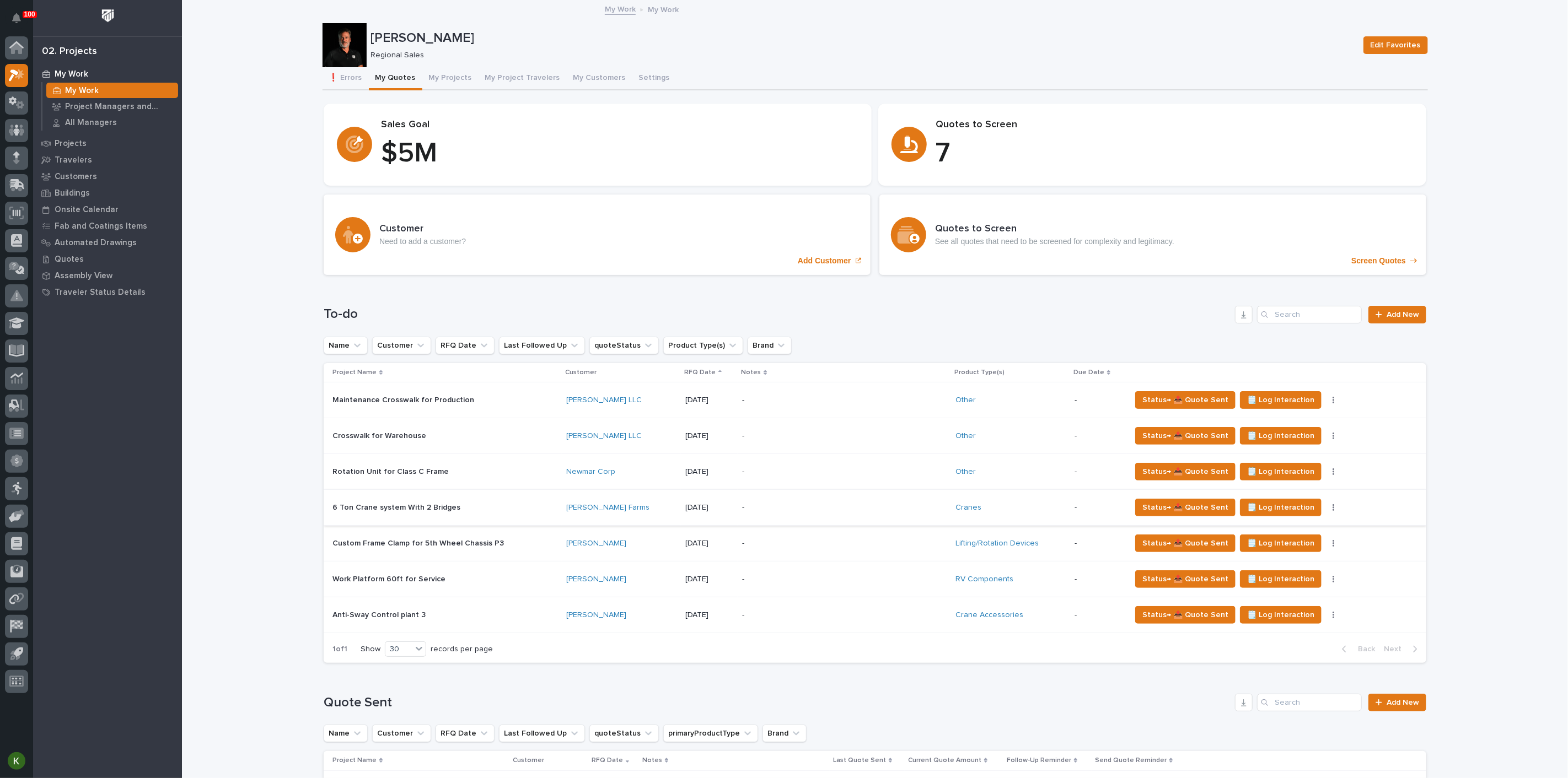
scroll to position [123, 0]
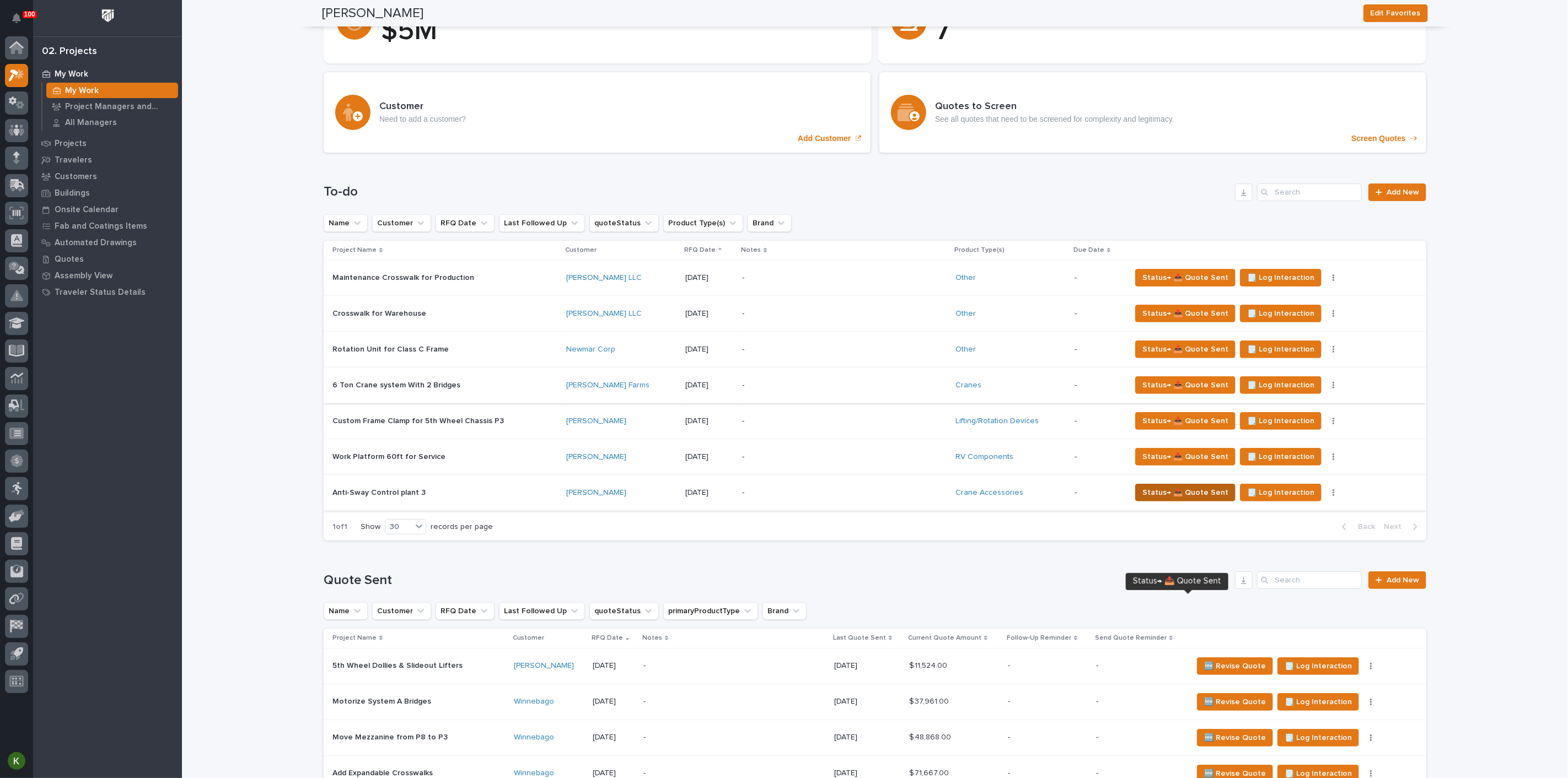
click at [1163, 499] on span "Status→ 📤 Quote Sent" at bounding box center [1185, 493] width 86 height 13
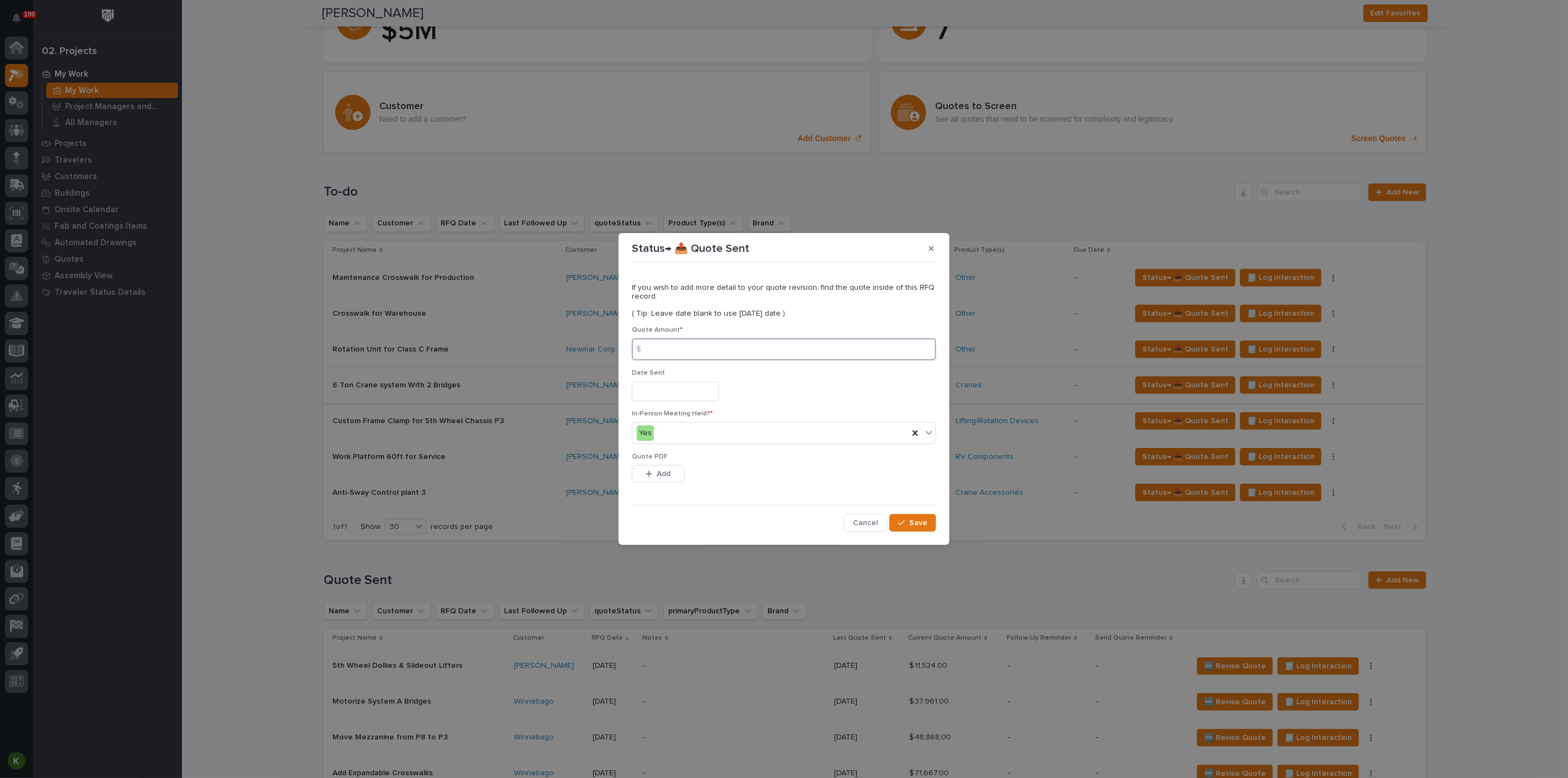
click at [690, 350] on input at bounding box center [784, 349] width 304 height 22
click at [697, 341] on input at bounding box center [784, 349] width 304 height 22
type input "7865"
click at [669, 399] on input "text" at bounding box center [675, 391] width 87 height 19
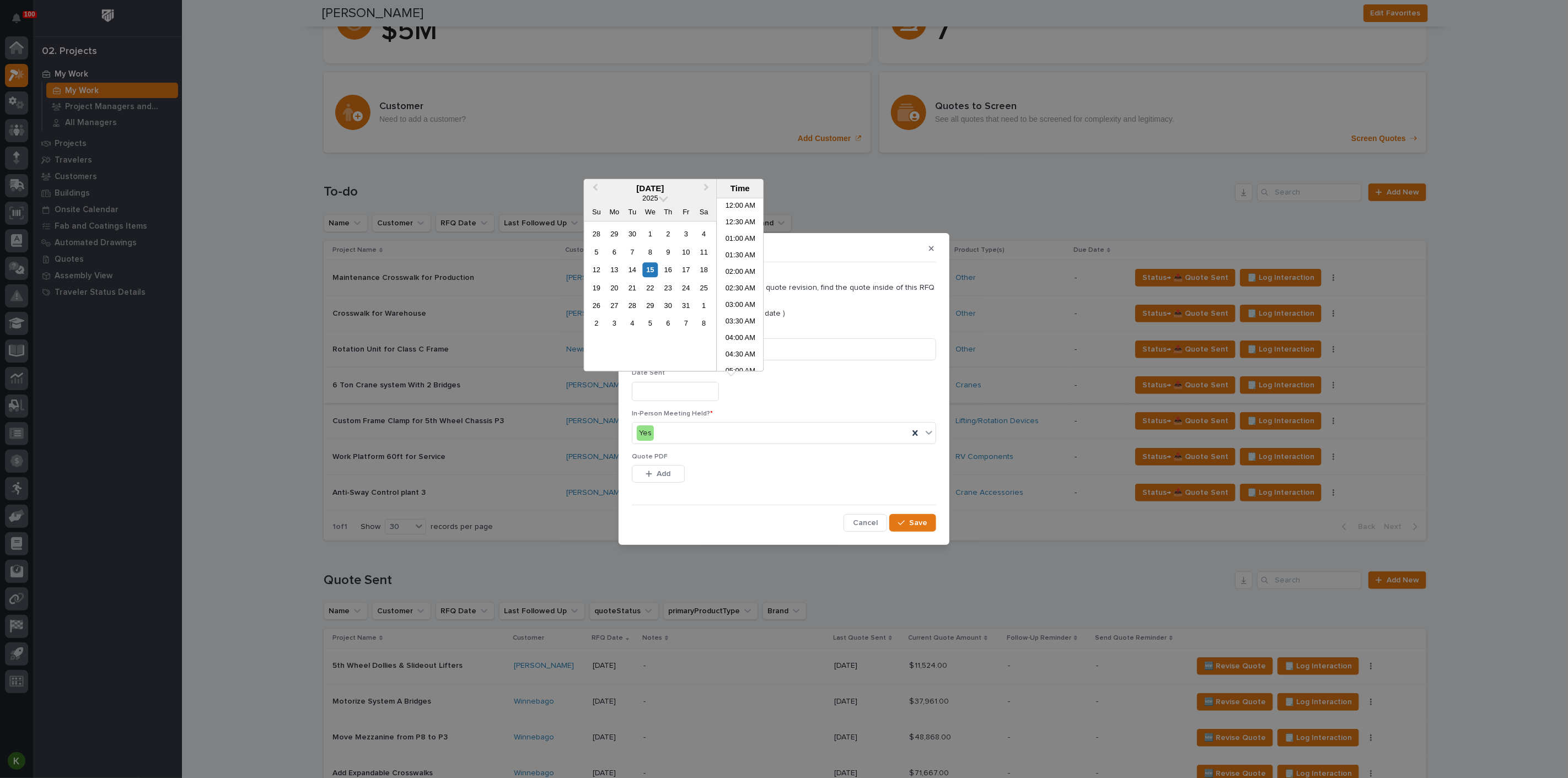
scroll to position [219, 0]
click at [607, 277] on div "13" at bounding box center [615, 270] width 15 height 15
click at [729, 253] on li "08:00 AM" at bounding box center [740, 252] width 47 height 17
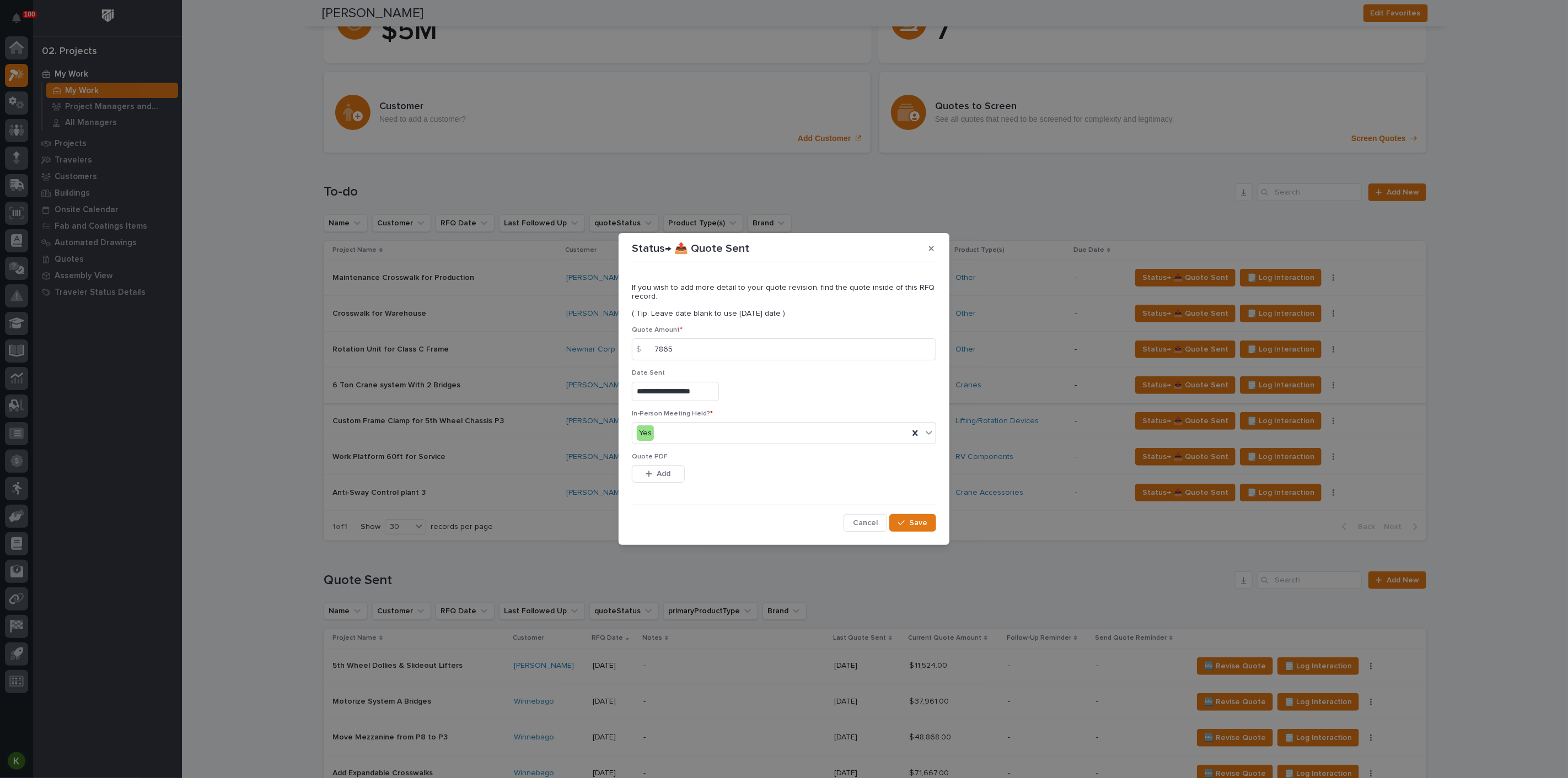
type input "**********"
click at [667, 479] on span "Add" at bounding box center [664, 474] width 13 height 10
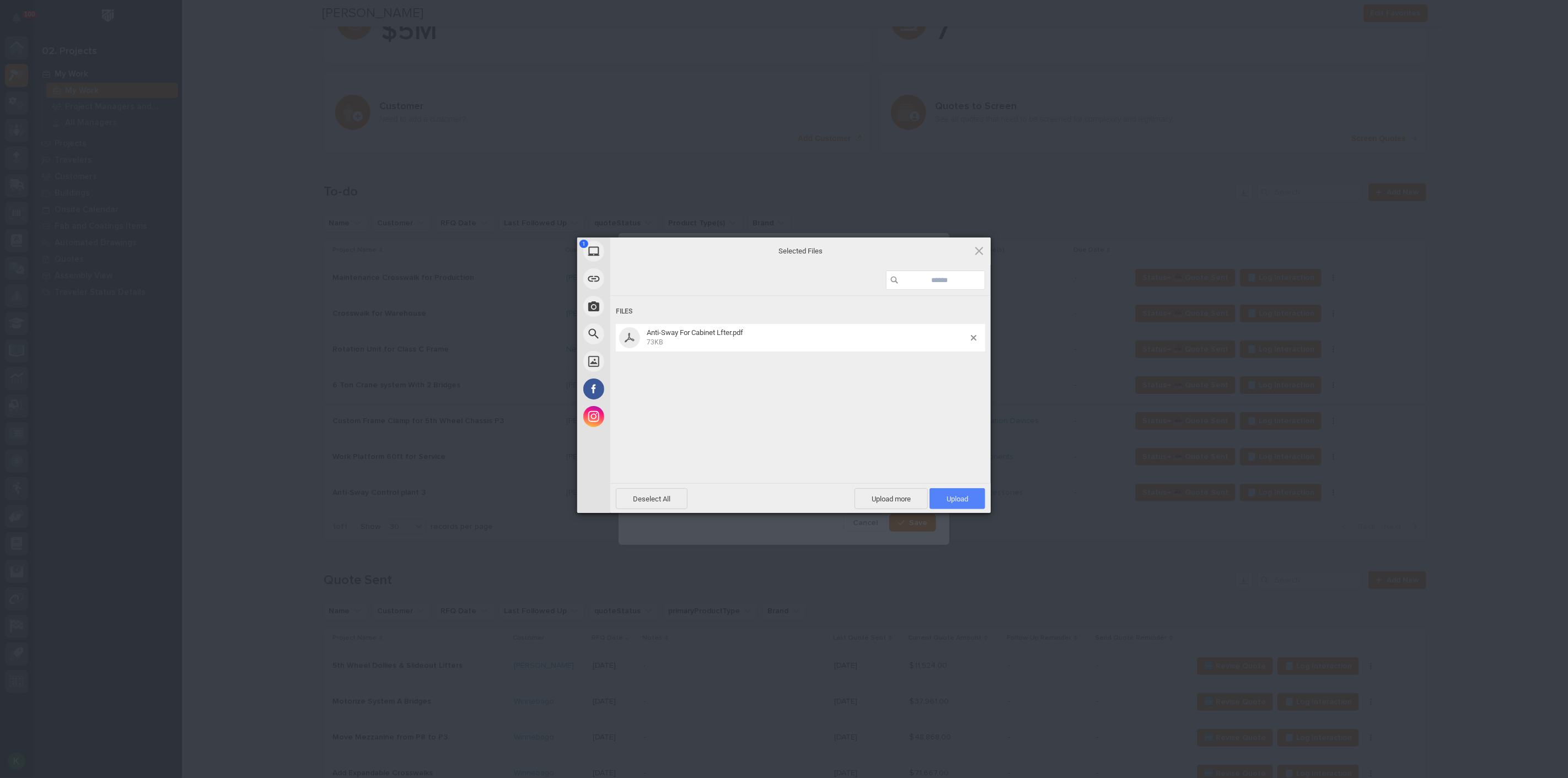
click at [951, 498] on span "Upload 1" at bounding box center [957, 498] width 21 height 8
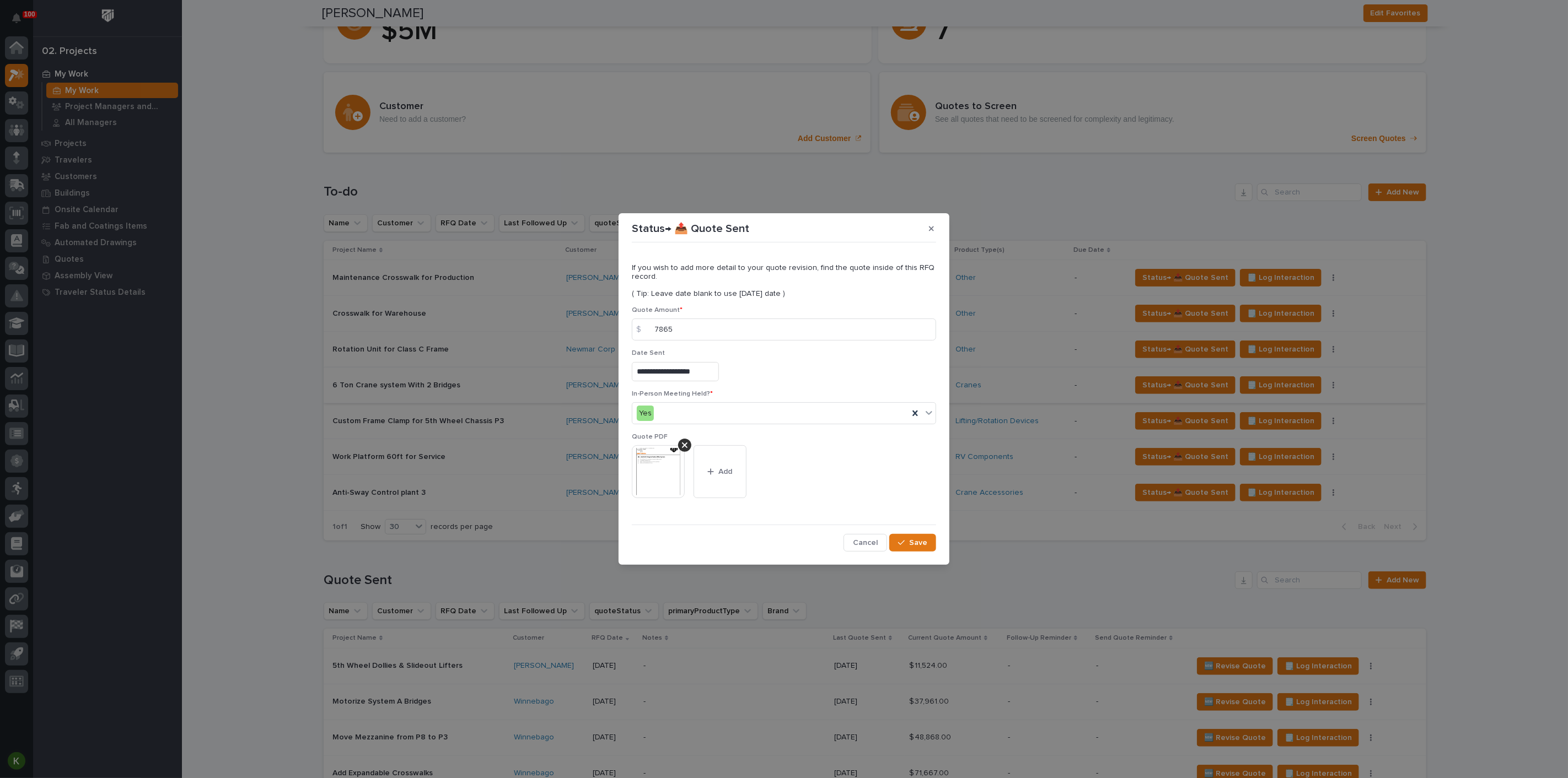
scroll to position [28, 0]
click at [898, 547] on div "button" at bounding box center [904, 543] width 11 height 8
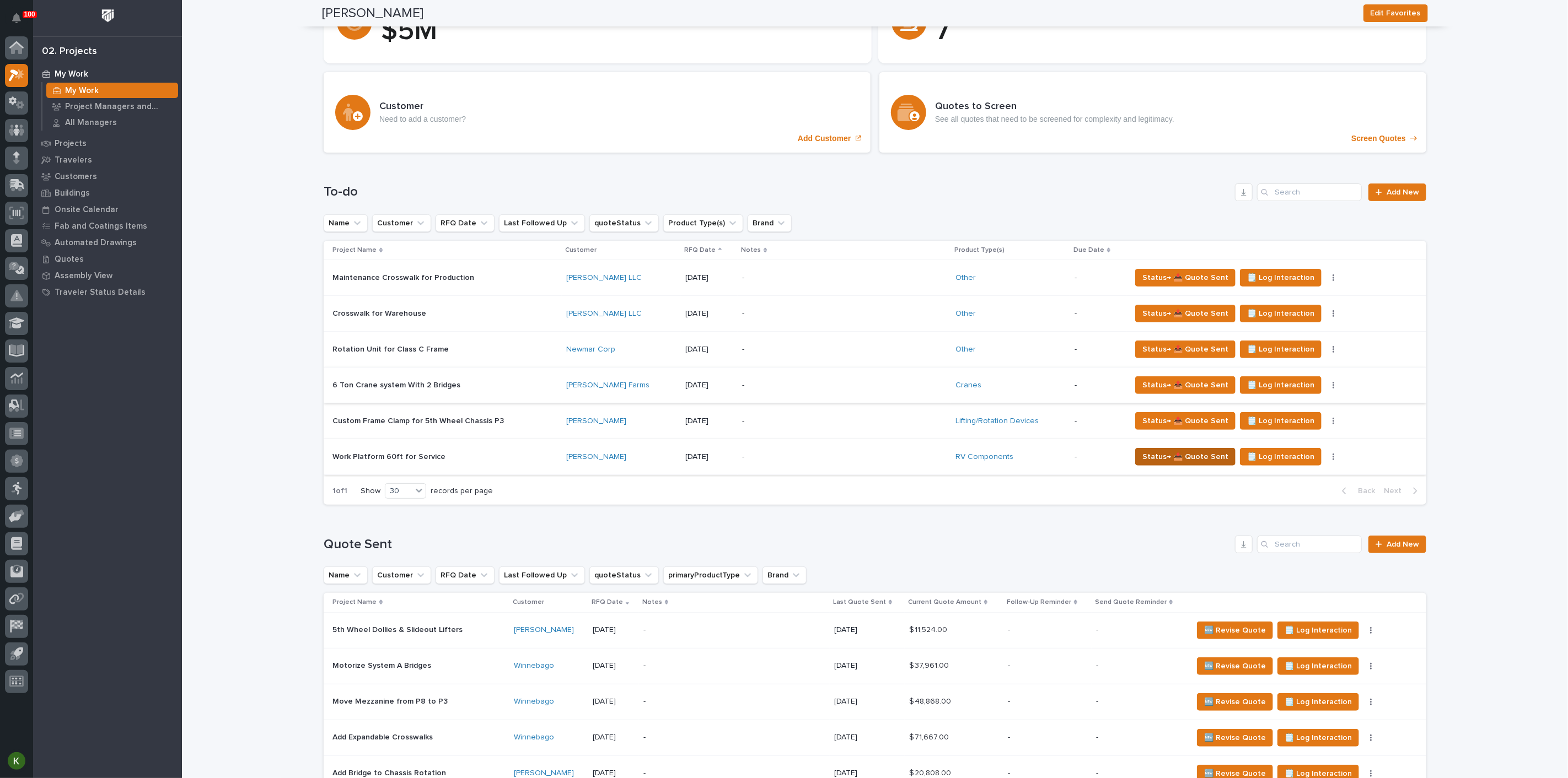
click at [1156, 463] on span "Status→ 📤 Quote Sent" at bounding box center [1185, 457] width 86 height 13
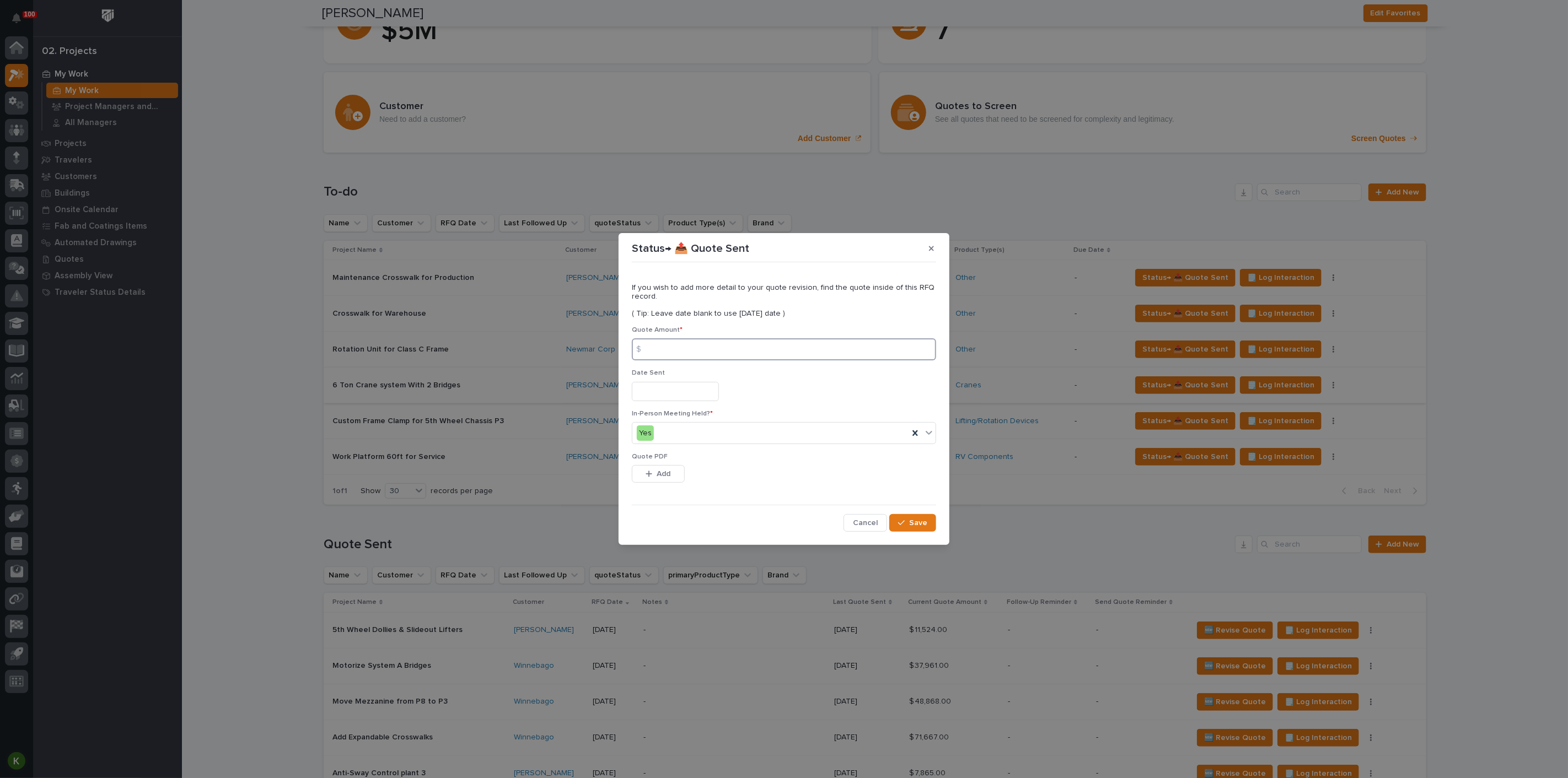
click at [761, 353] on input at bounding box center [784, 349] width 304 height 22
click at [677, 397] on input "text" at bounding box center [675, 391] width 87 height 19
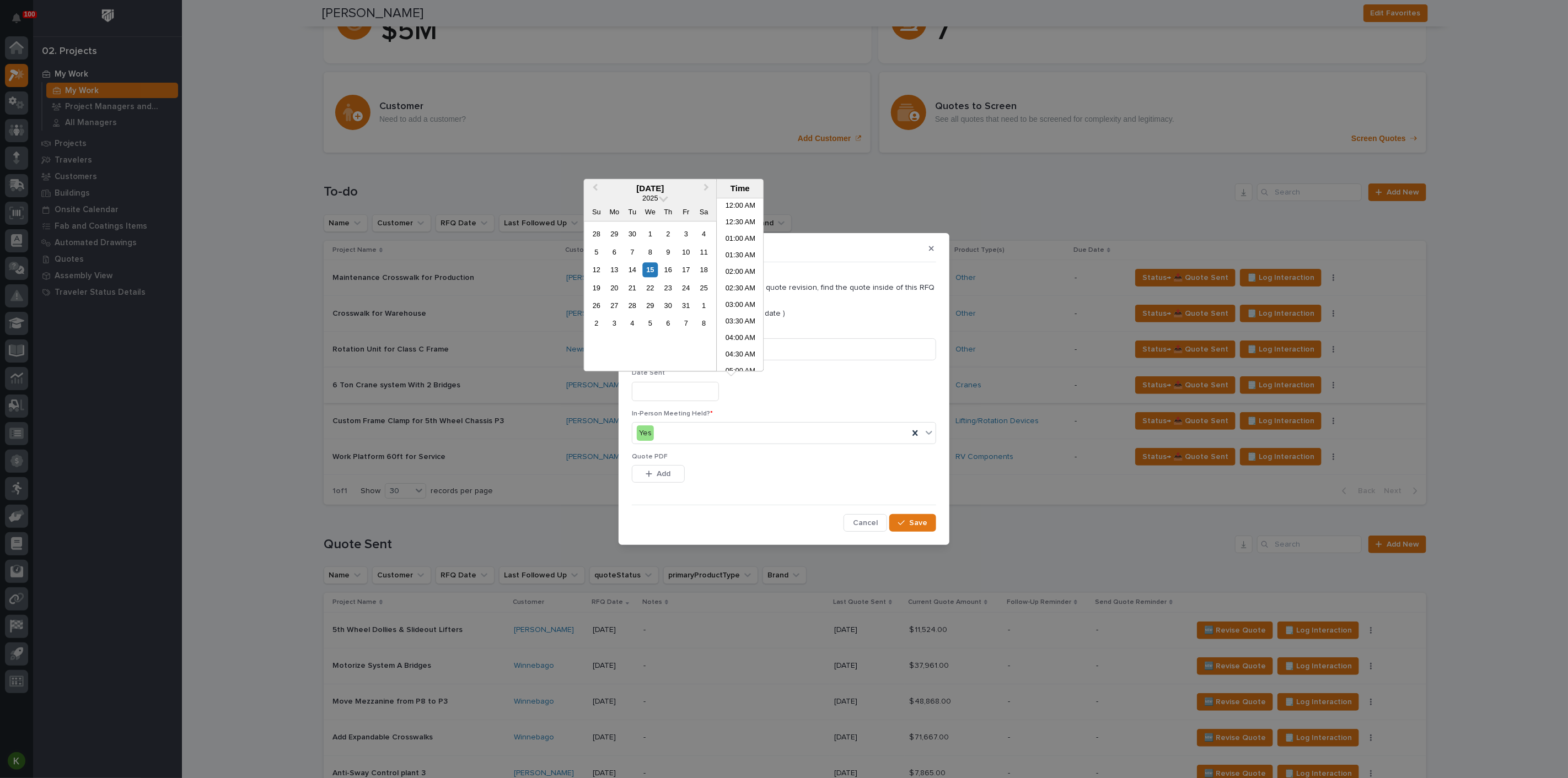
scroll to position [219, 0]
click at [607, 277] on div "13" at bounding box center [615, 270] width 15 height 15
type input "**********"
click at [813, 401] on div "**********" at bounding box center [784, 391] width 304 height 19
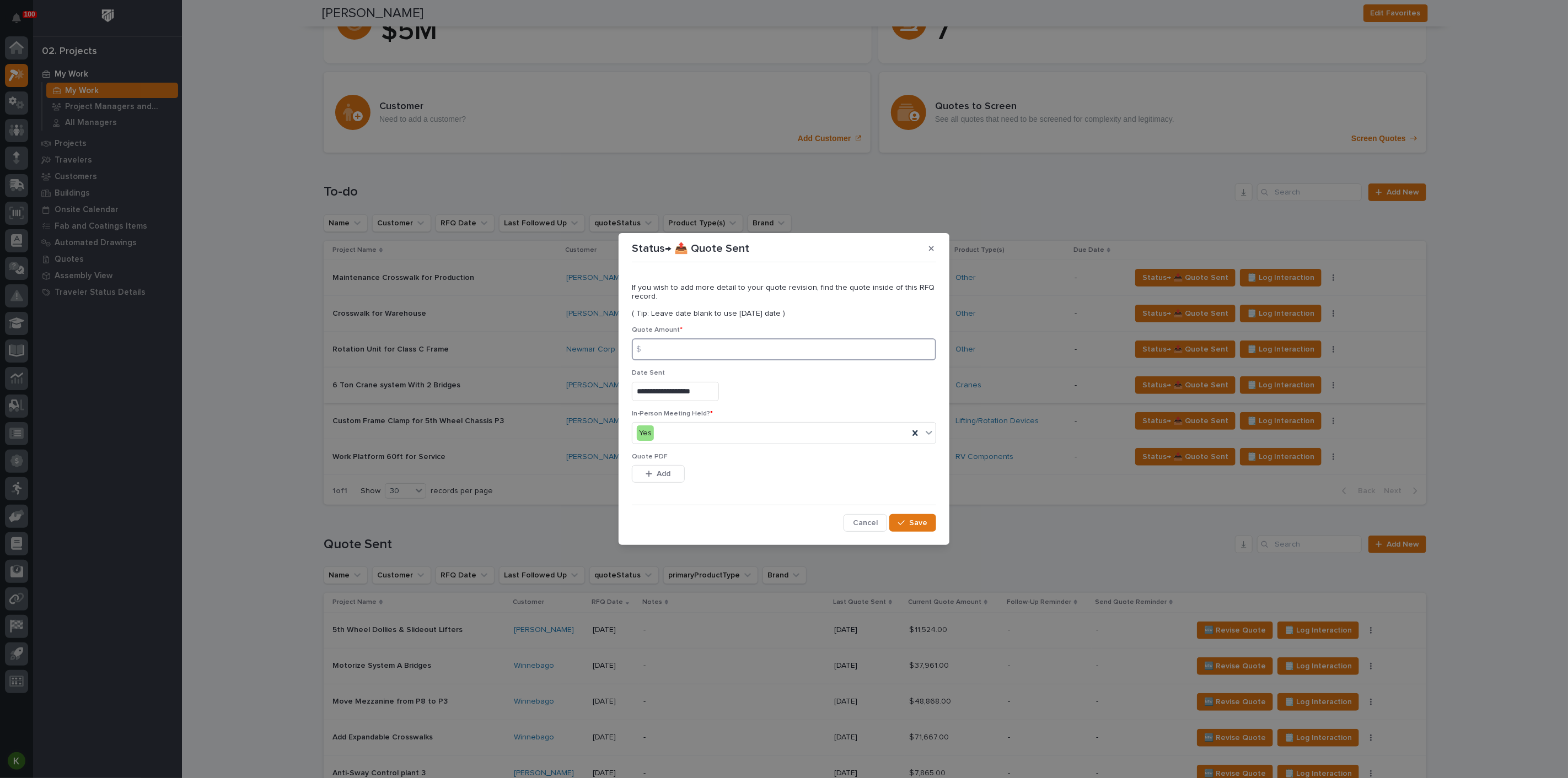
click at [735, 344] on input at bounding box center [784, 349] width 304 height 22
type input "85582"
click at [667, 479] on span "Add" at bounding box center [664, 474] width 13 height 10
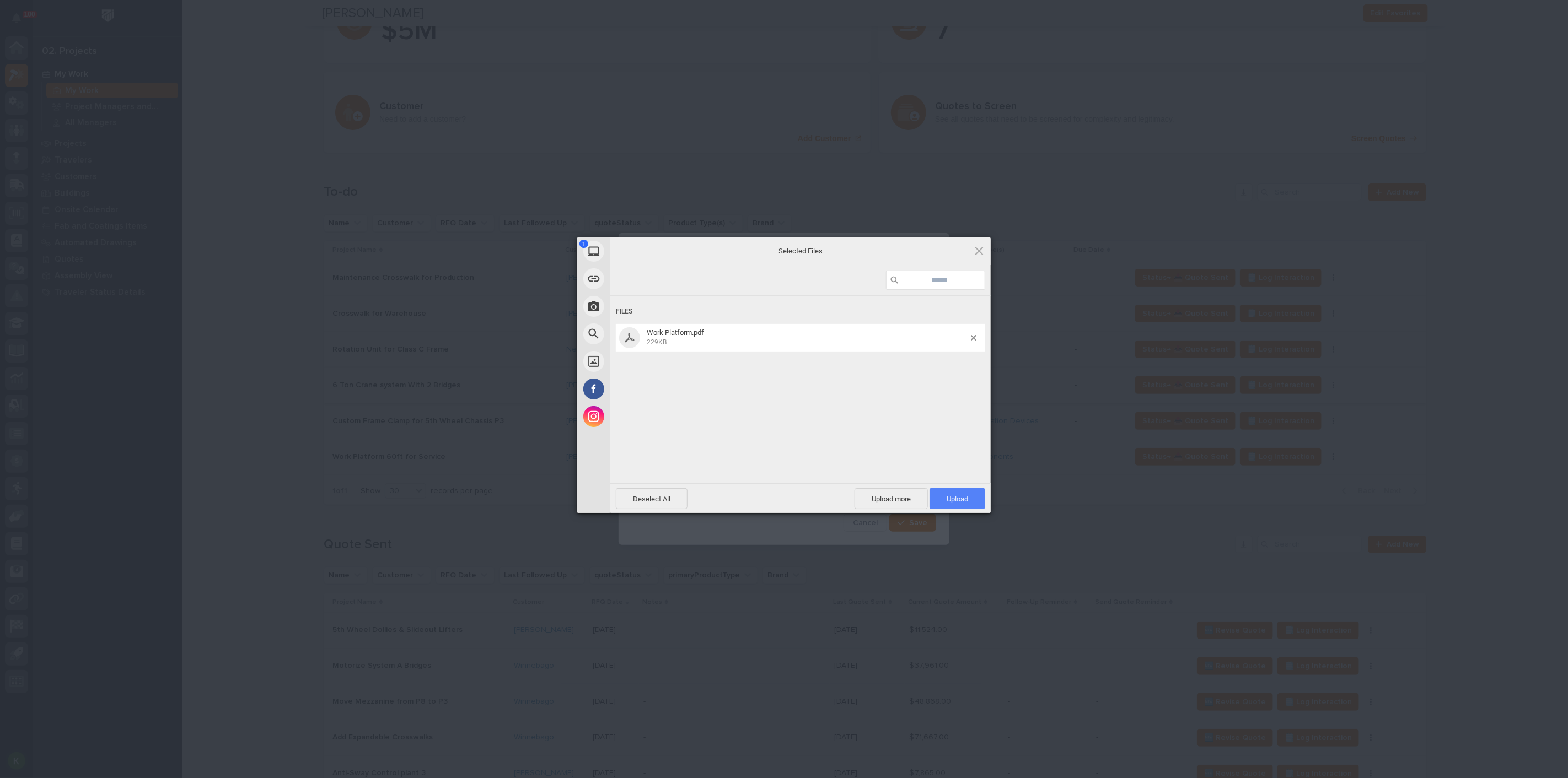
click at [957, 504] on span "Upload 1" at bounding box center [958, 498] width 56 height 21
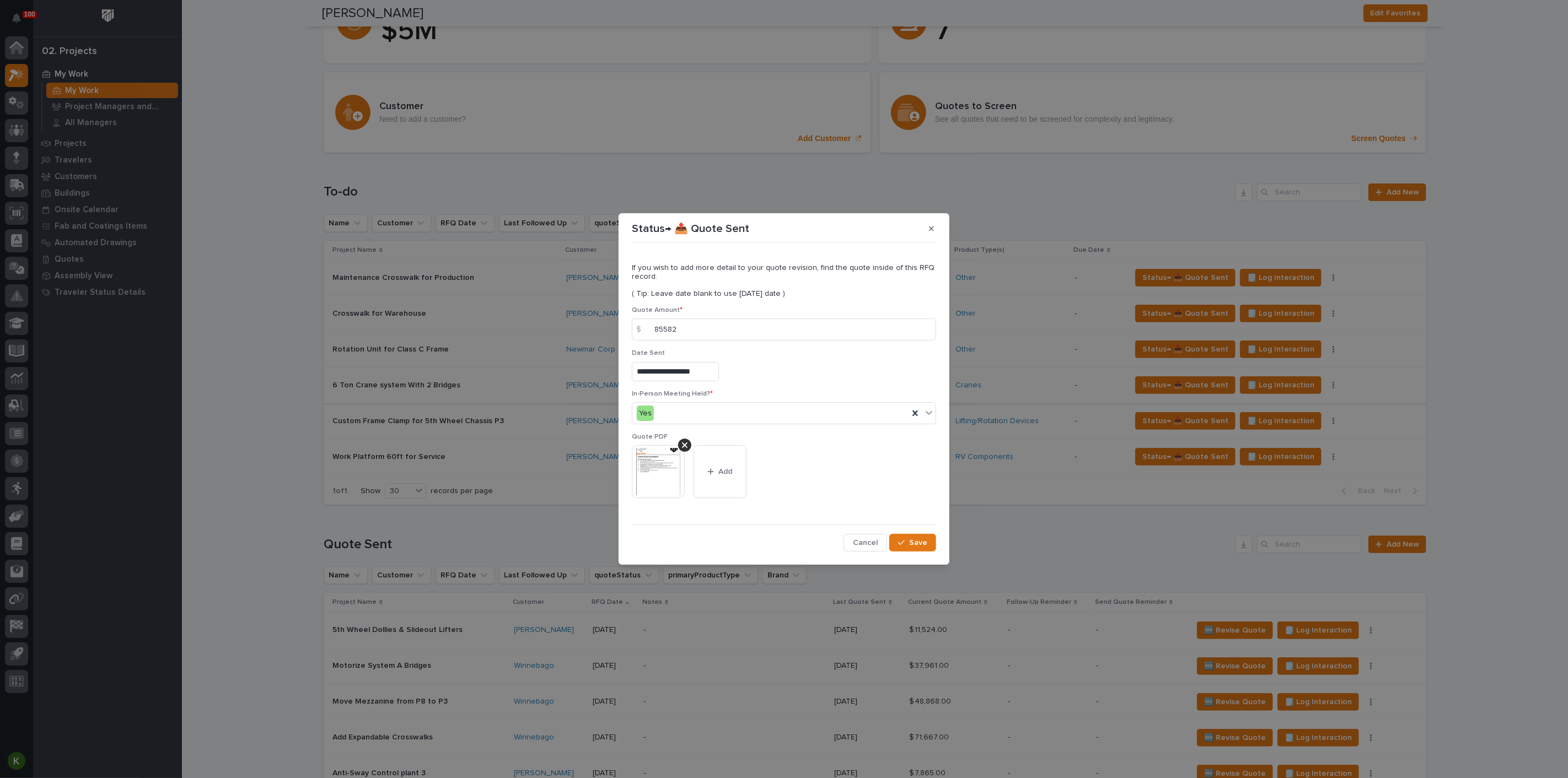
scroll to position [28, 0]
click at [891, 552] on button "Save" at bounding box center [913, 543] width 47 height 18
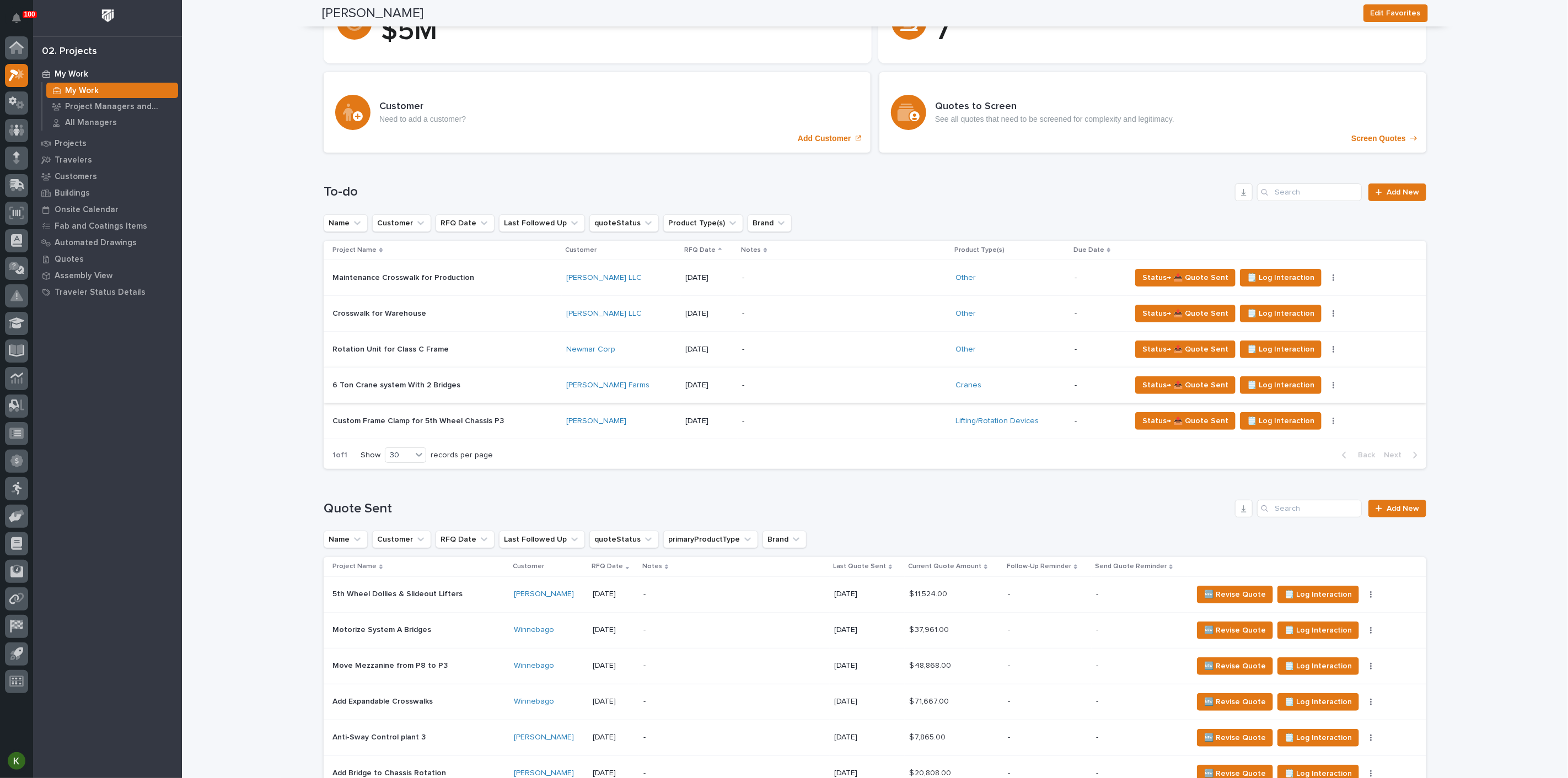
click at [804, 426] on p "-" at bounding box center [839, 421] width 193 height 9
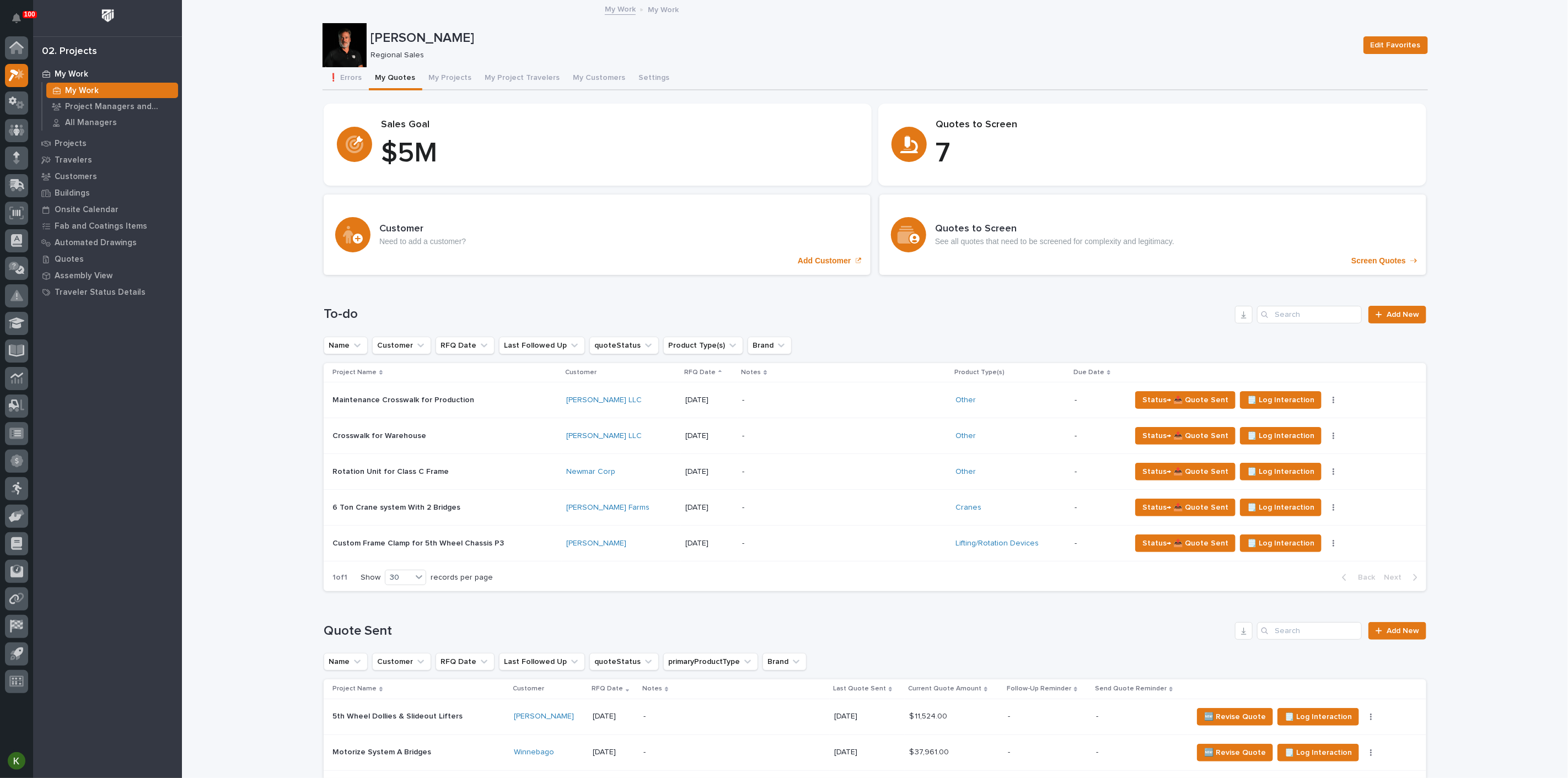
scroll to position [61, 0]
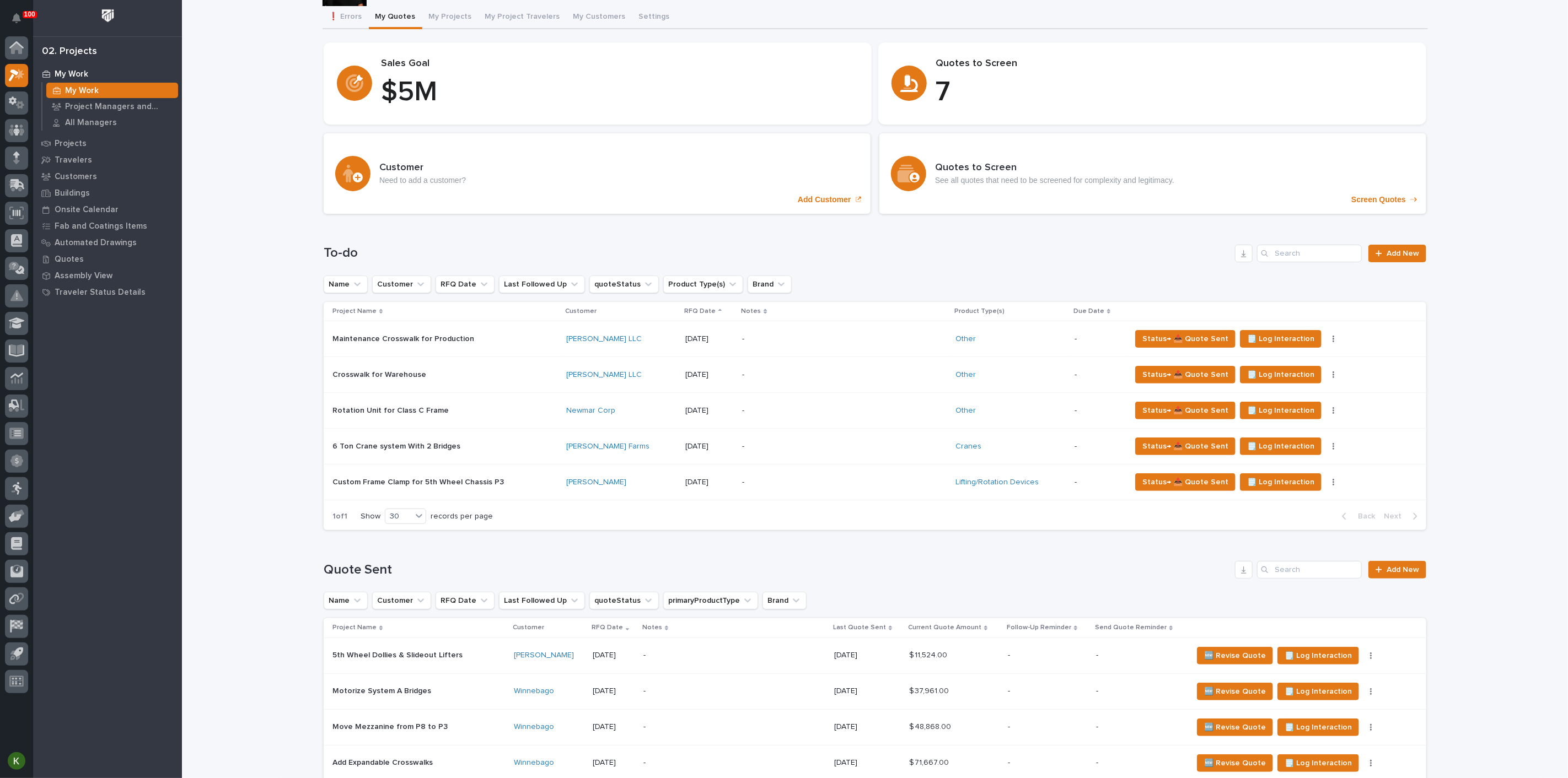
click at [793, 487] on p "-" at bounding box center [839, 482] width 193 height 9
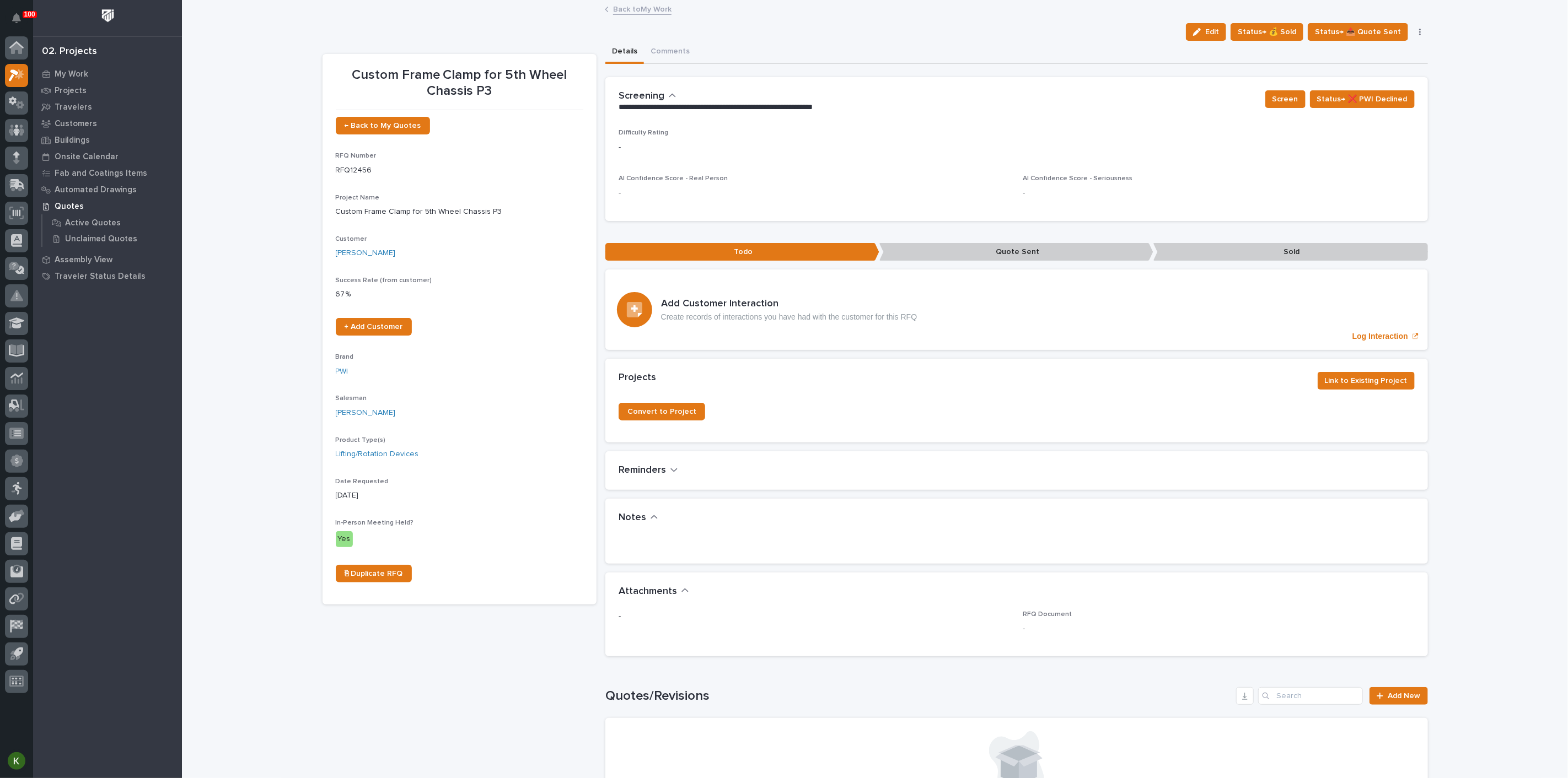
click at [715, 546] on div "•••" at bounding box center [1017, 541] width 796 height 9
drag, startPoint x: 1196, startPoint y: 41, endPoint x: 874, endPoint y: 432, distance: 506.5
click at [1205, 37] on span "Edit" at bounding box center [1212, 32] width 13 height 10
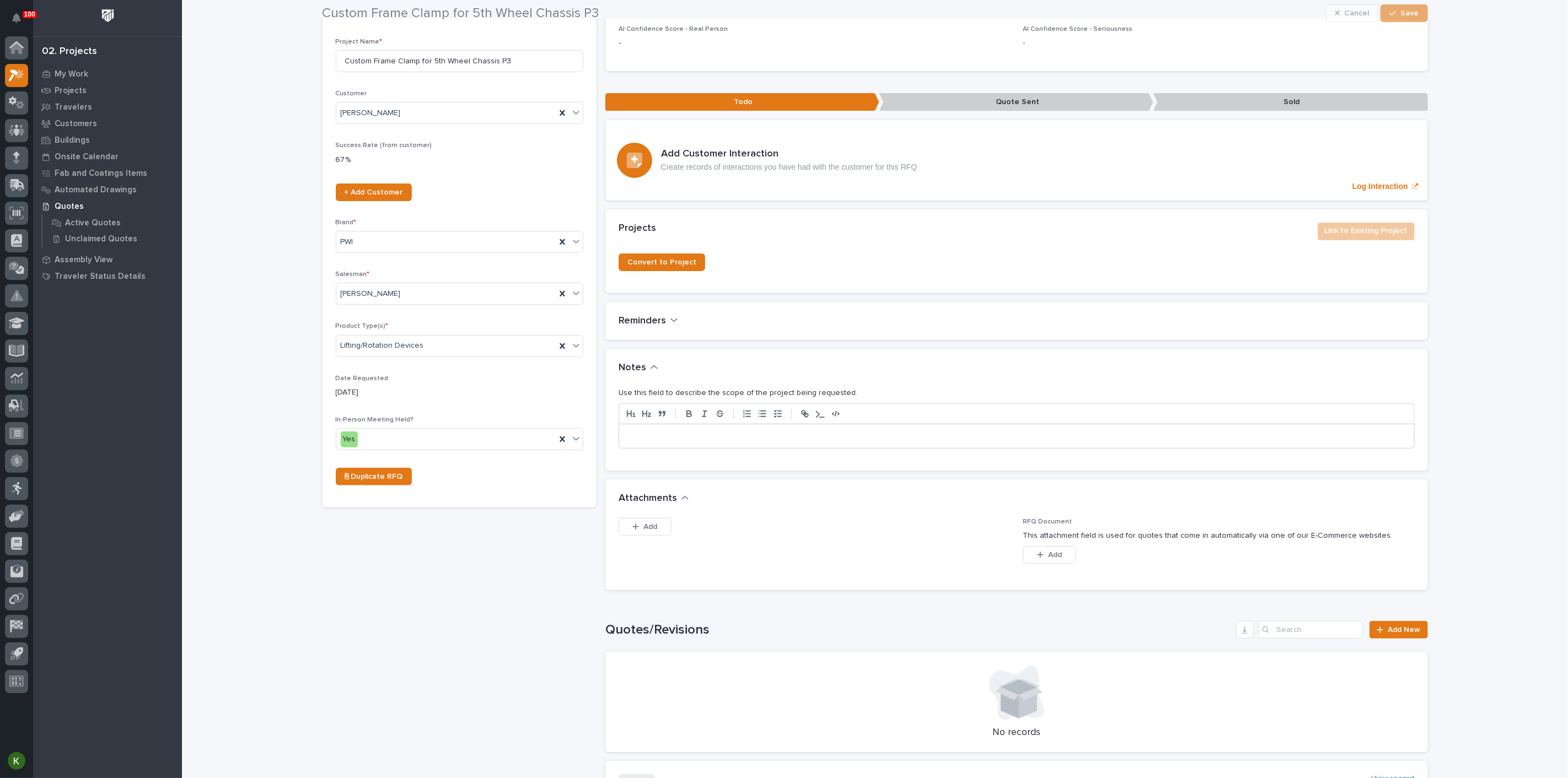
scroll to position [183, 0]
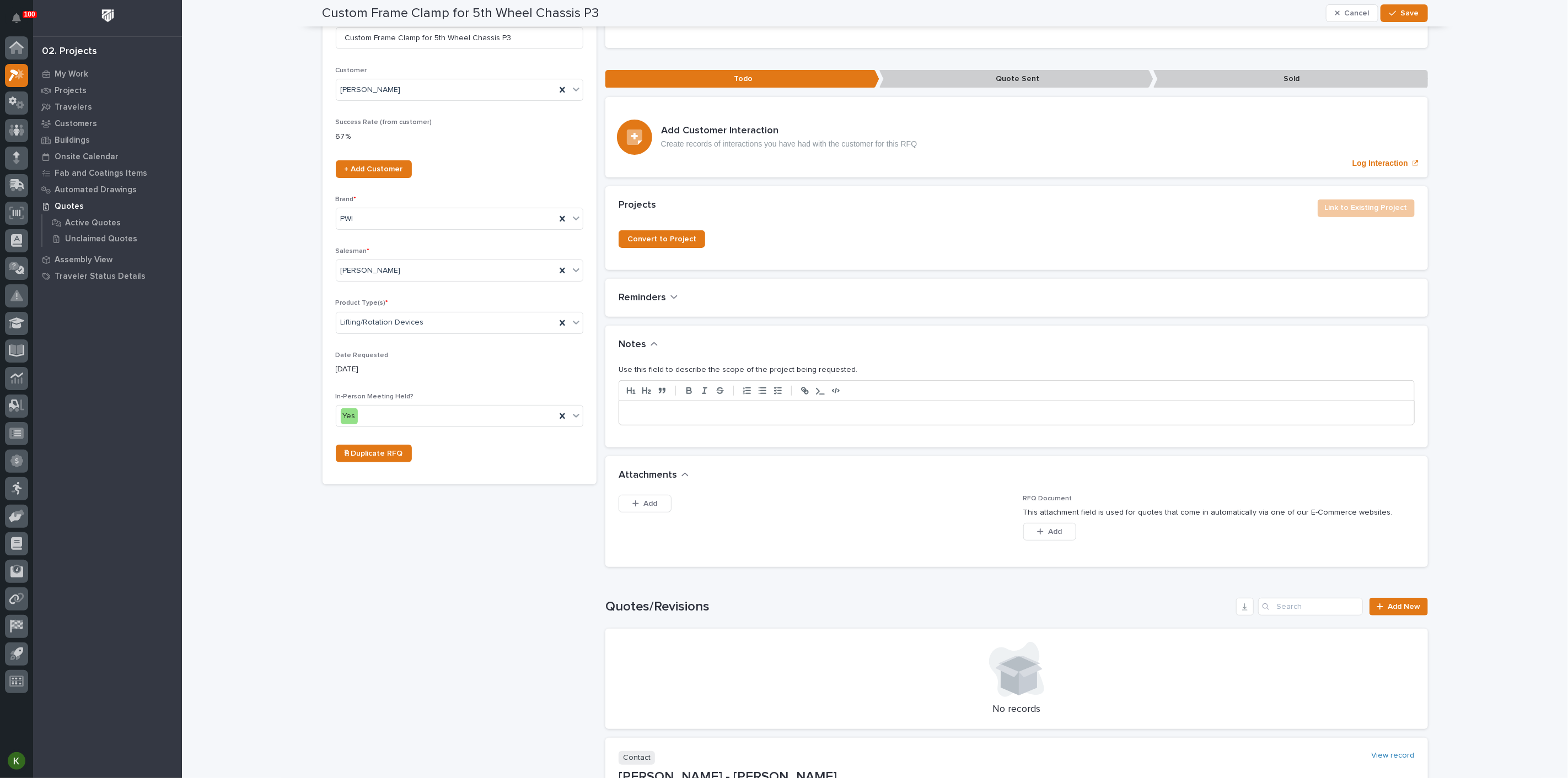
click at [688, 419] on p at bounding box center [1017, 413] width 778 height 11
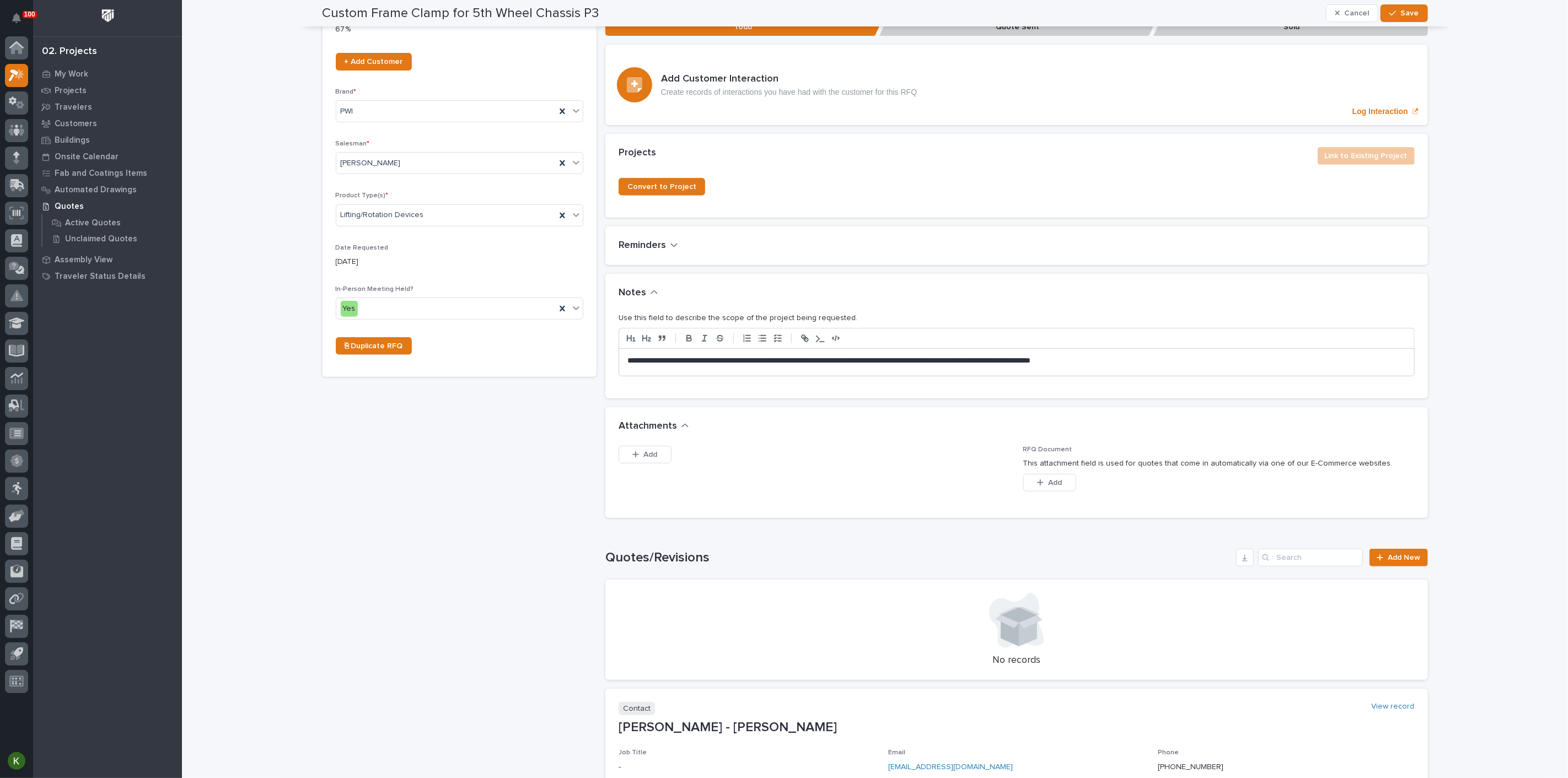
scroll to position [310, 0]
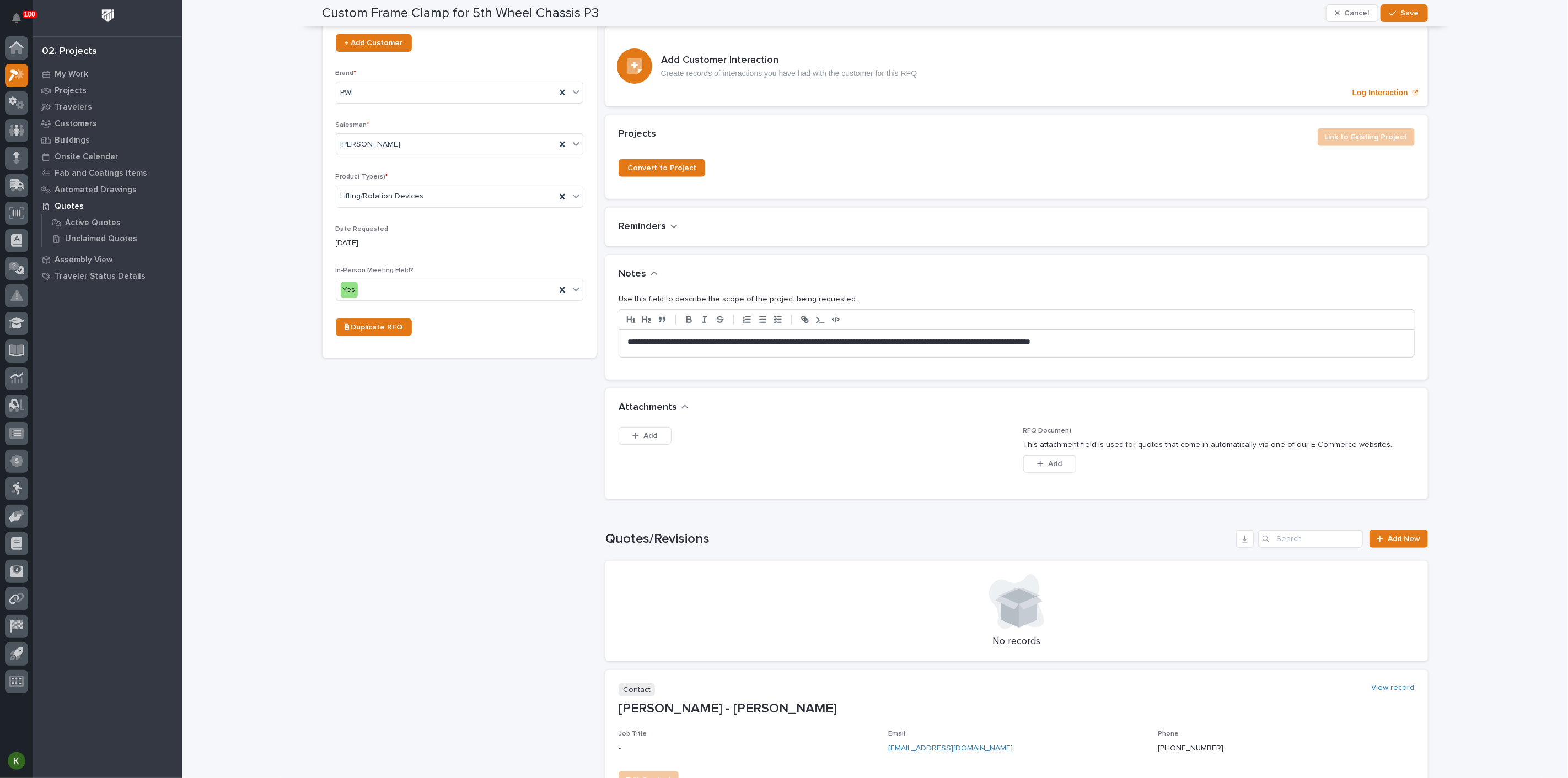
drag, startPoint x: 1395, startPoint y: 18, endPoint x: 1368, endPoint y: 32, distance: 30.4
click at [1401, 18] on span "Save" at bounding box center [1410, 13] width 18 height 10
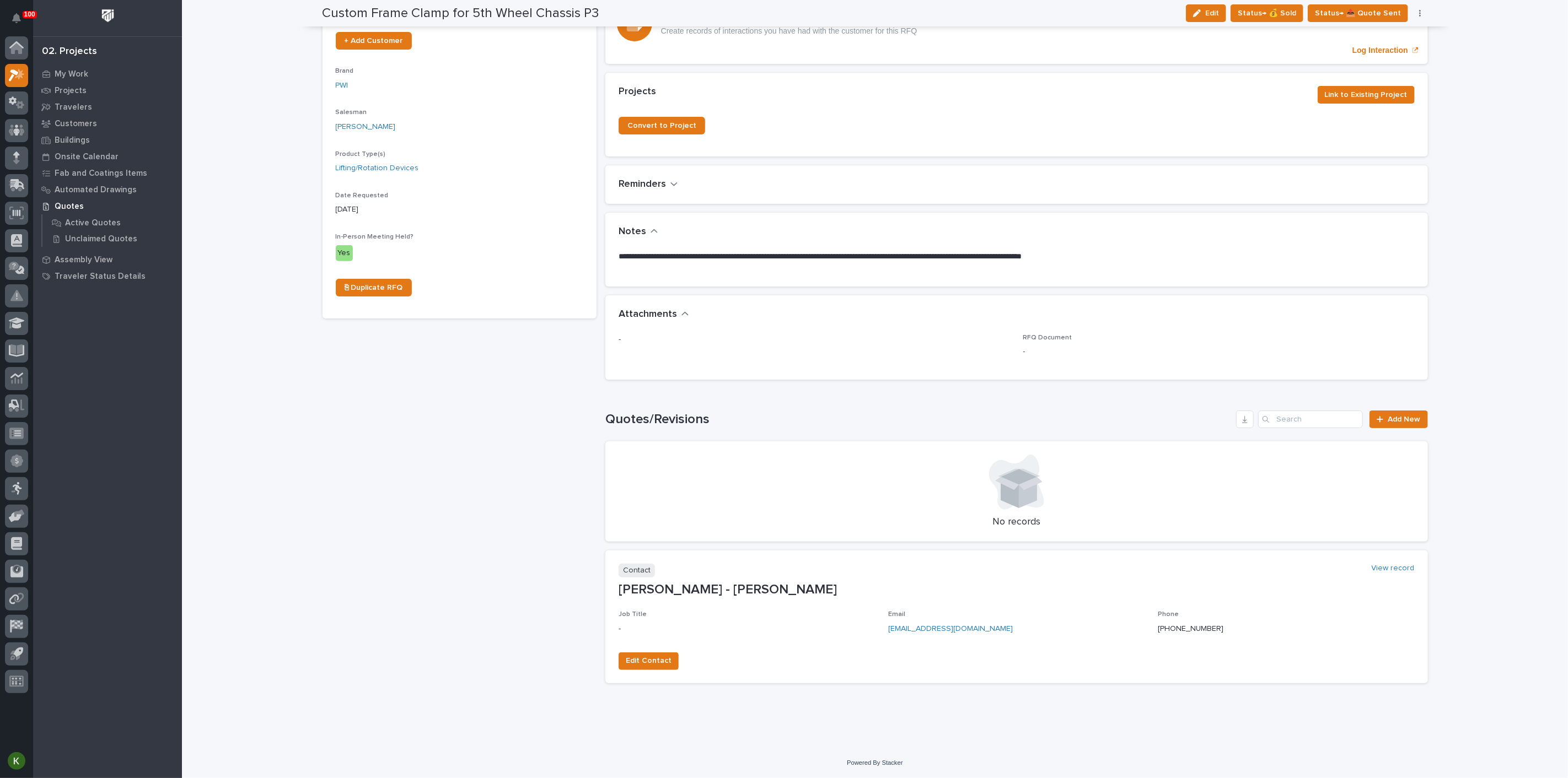
scroll to position [225, 0]
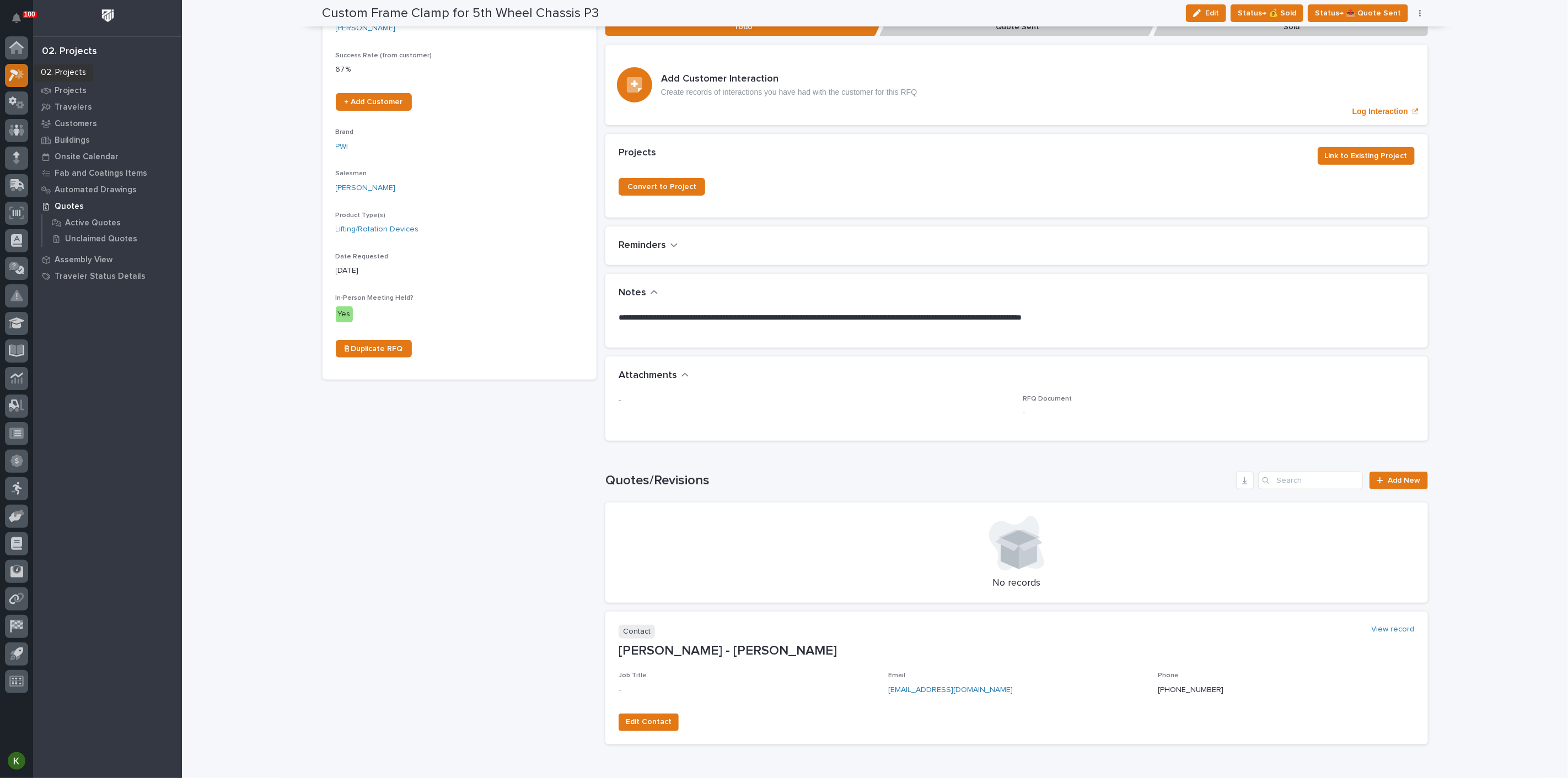
click at [14, 71] on icon at bounding box center [13, 75] width 10 height 12
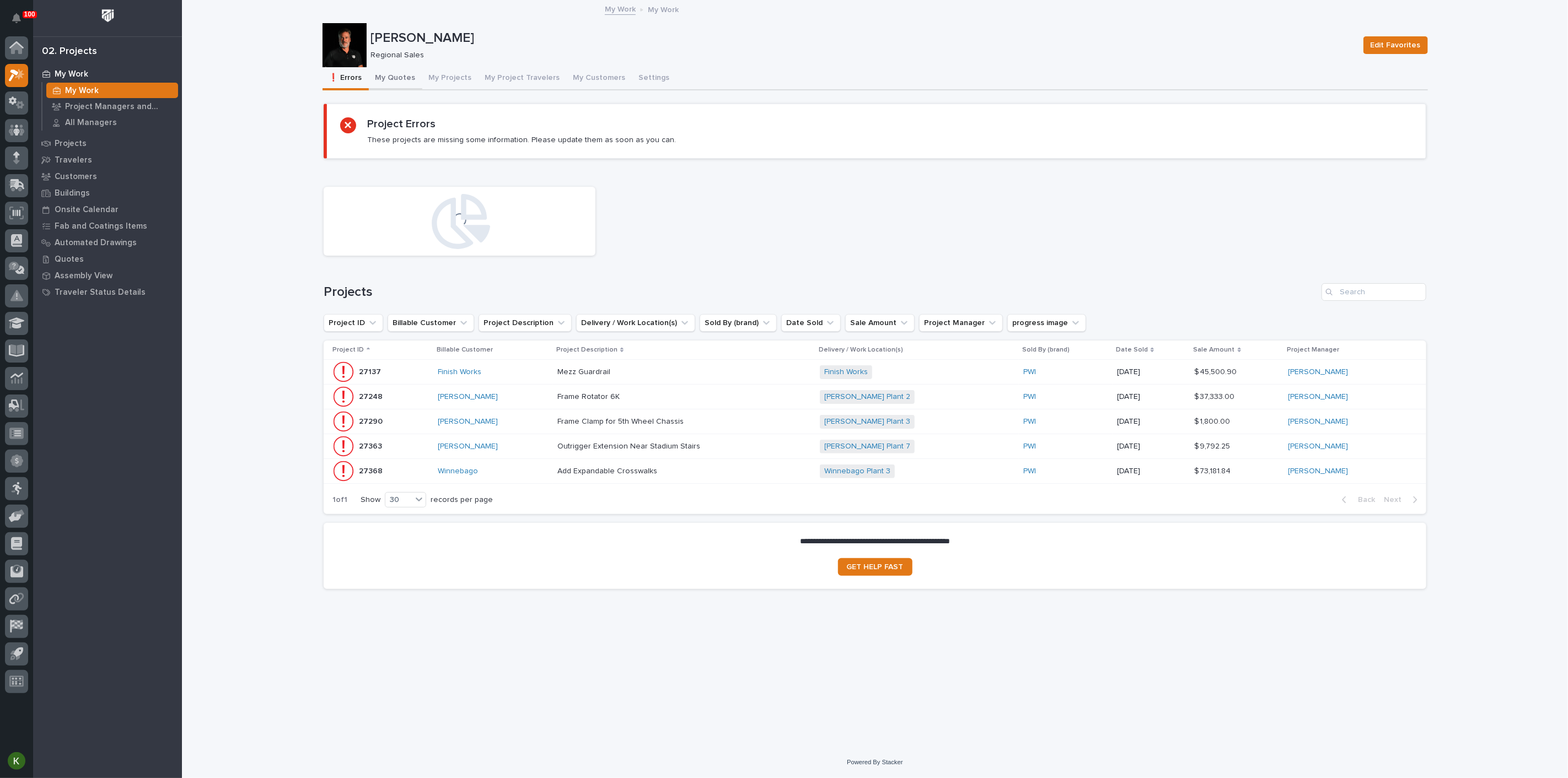
click at [398, 79] on button "My Quotes" at bounding box center [395, 79] width 53 height 23
